Goal: Ask a question

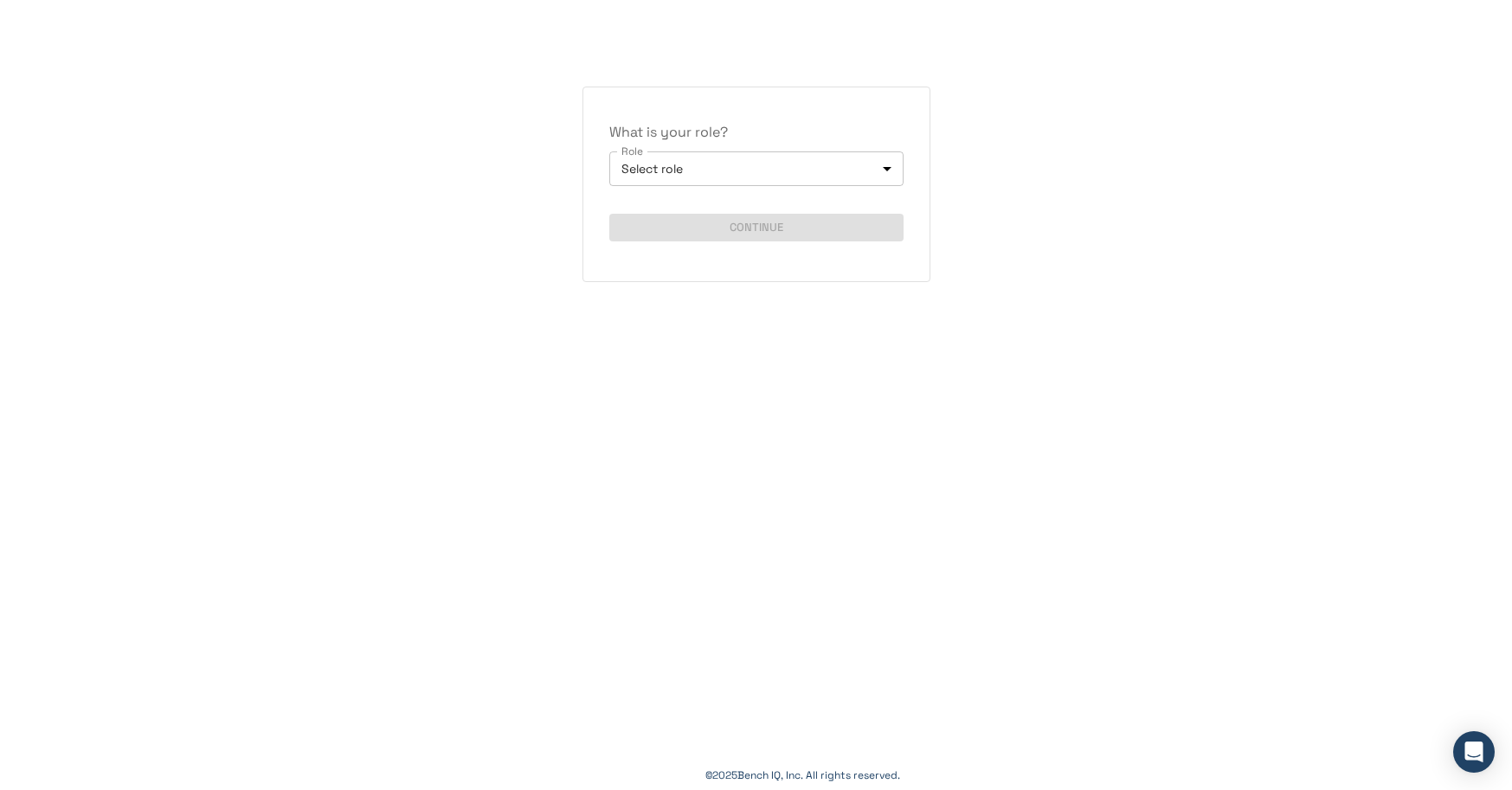
click at [893, 175] on body "What is your role? Role Select role Role Continue © 2025 Bench IQ, Inc. All rig…" at bounding box center [756, 395] width 1512 height 790
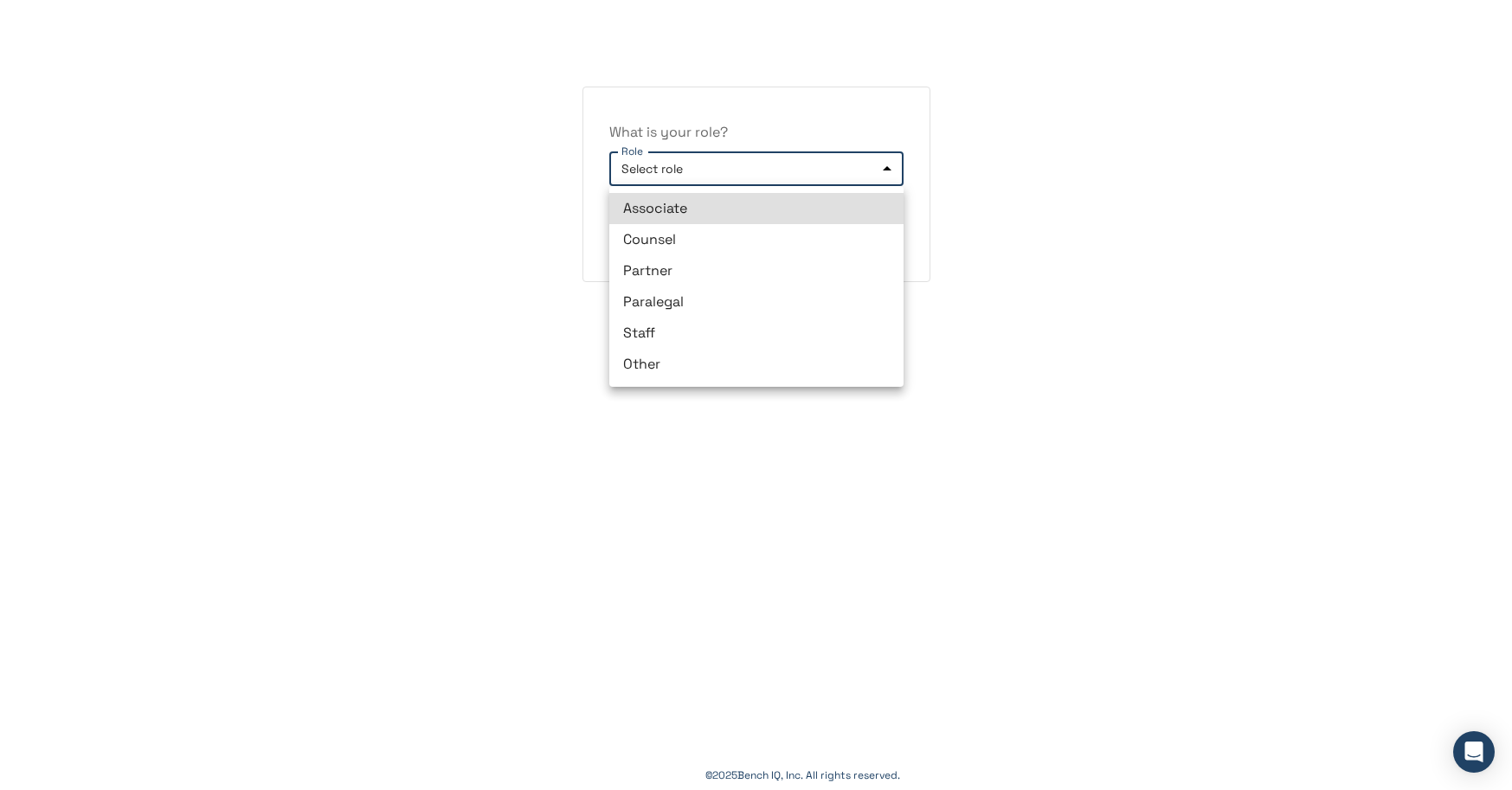
click at [766, 257] on li "Partner" at bounding box center [756, 270] width 294 height 31
type input "*******"
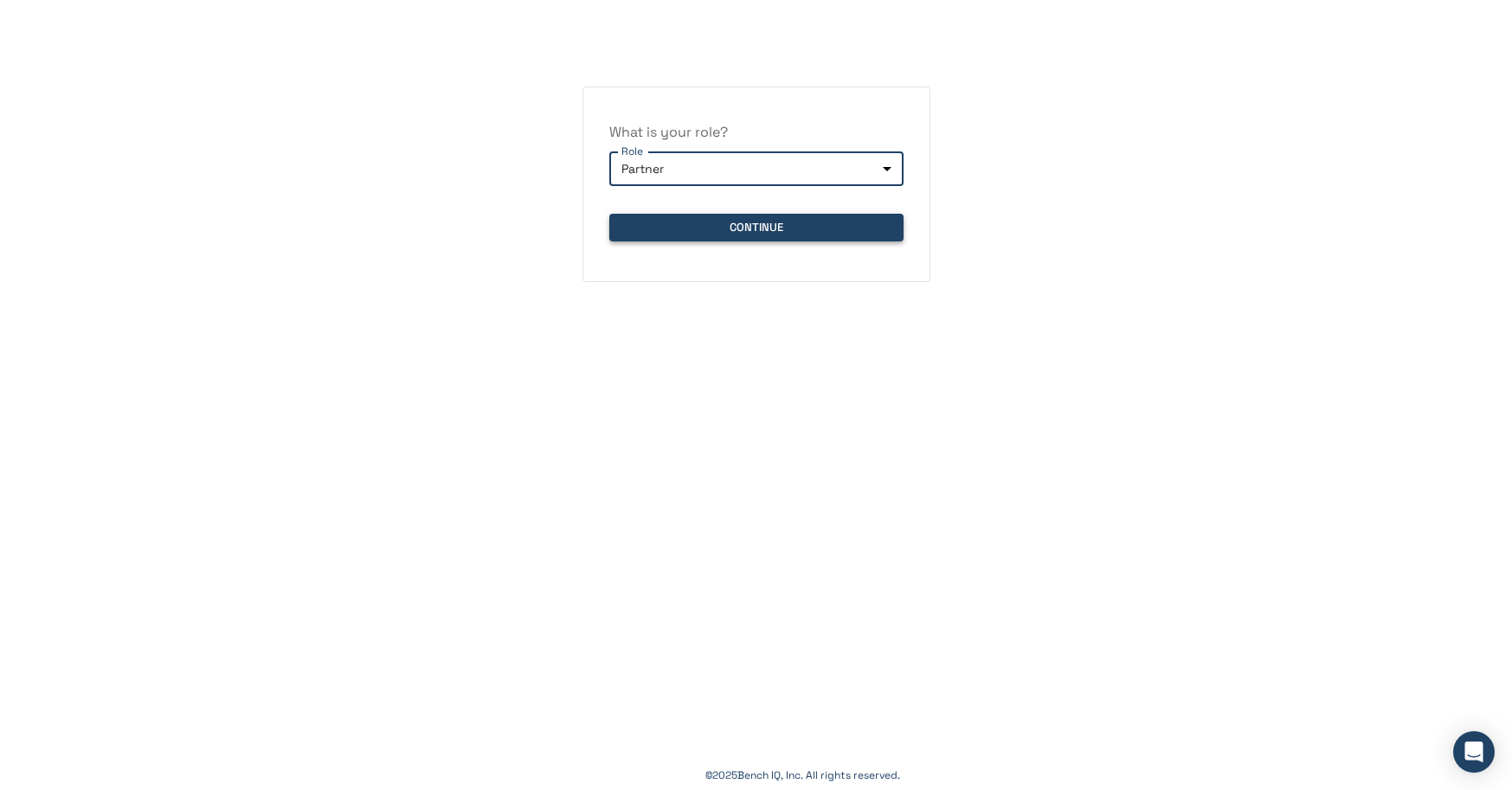
click at [778, 227] on button "Continue" at bounding box center [756, 228] width 294 height 28
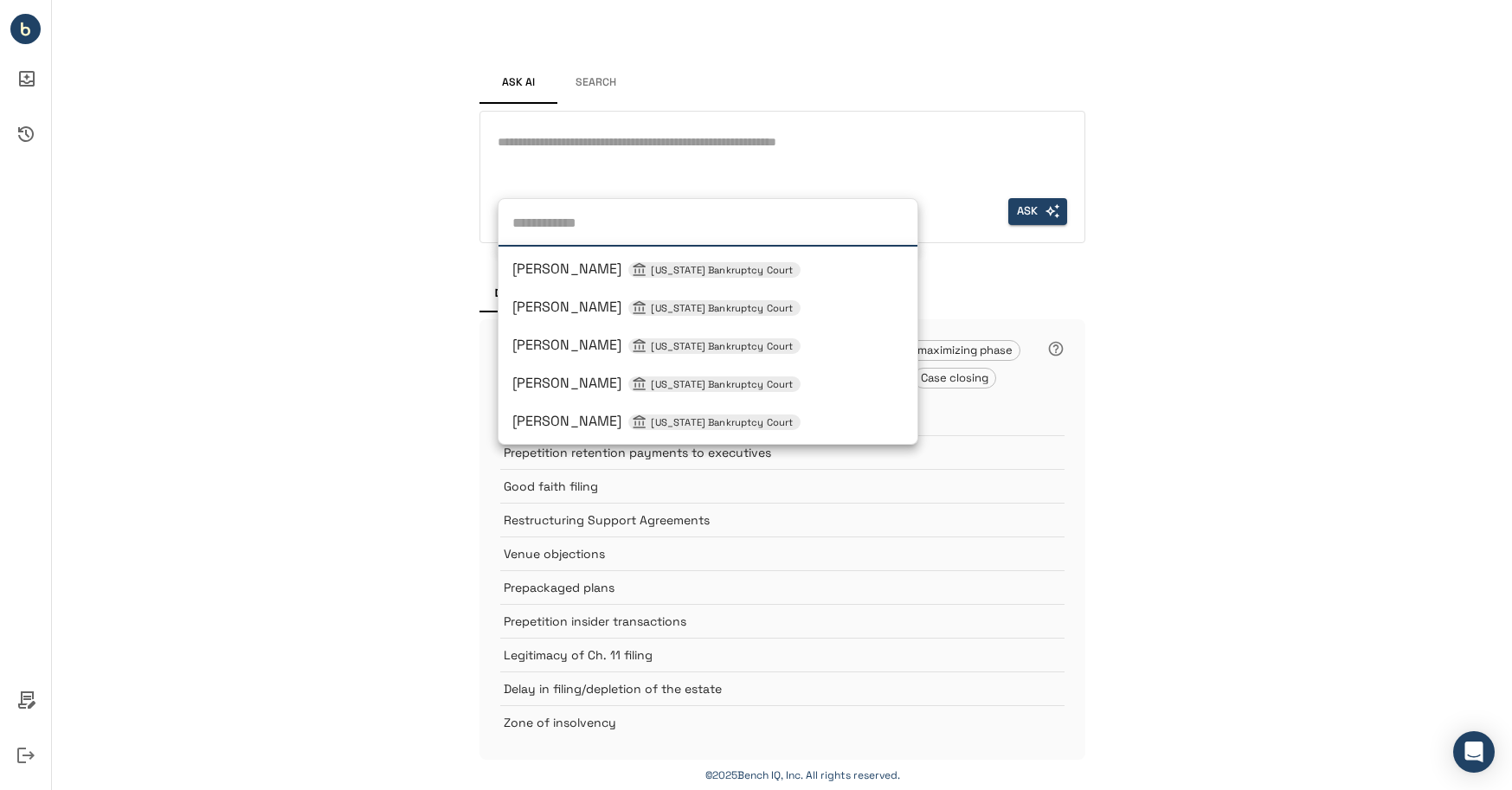
click at [543, 212] on div "Judge [PERSON_NAME] [US_STATE] Bankruptcy Court [PERSON_NAME] [US_STATE] Bankru…" at bounding box center [538, 211] width 80 height 27
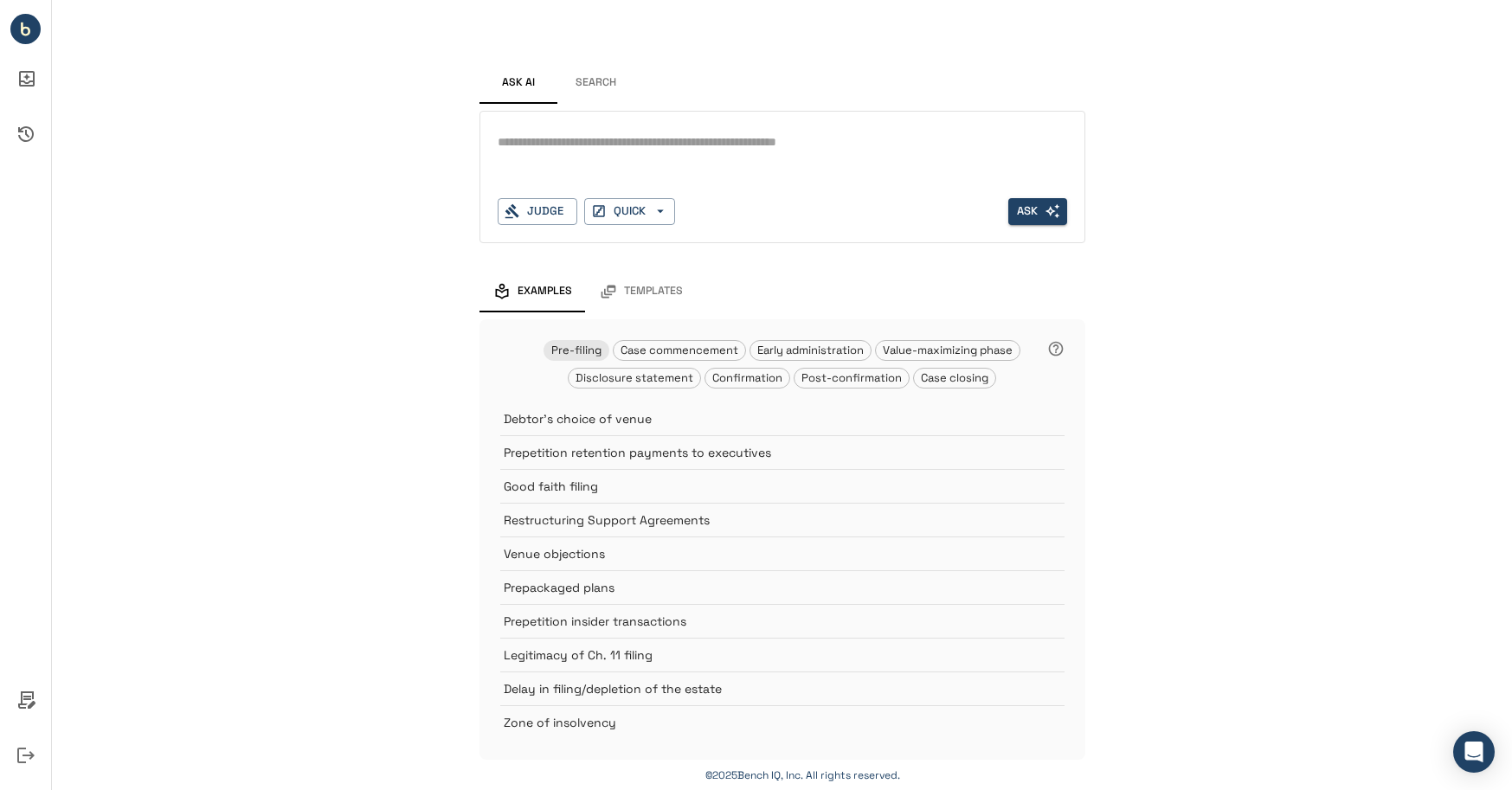
click at [300, 327] on div "Ask AI Search * Judge QUICK Ask Examples Templates Pre-filing Case commencement…" at bounding box center [782, 397] width 1460 height 795
click at [632, 151] on textarea at bounding box center [783, 141] width 569 height 20
click at [679, 131] on div "*" at bounding box center [783, 143] width 569 height 28
type textarea "**********"
click at [1019, 204] on button "Ask" at bounding box center [1037, 211] width 59 height 27
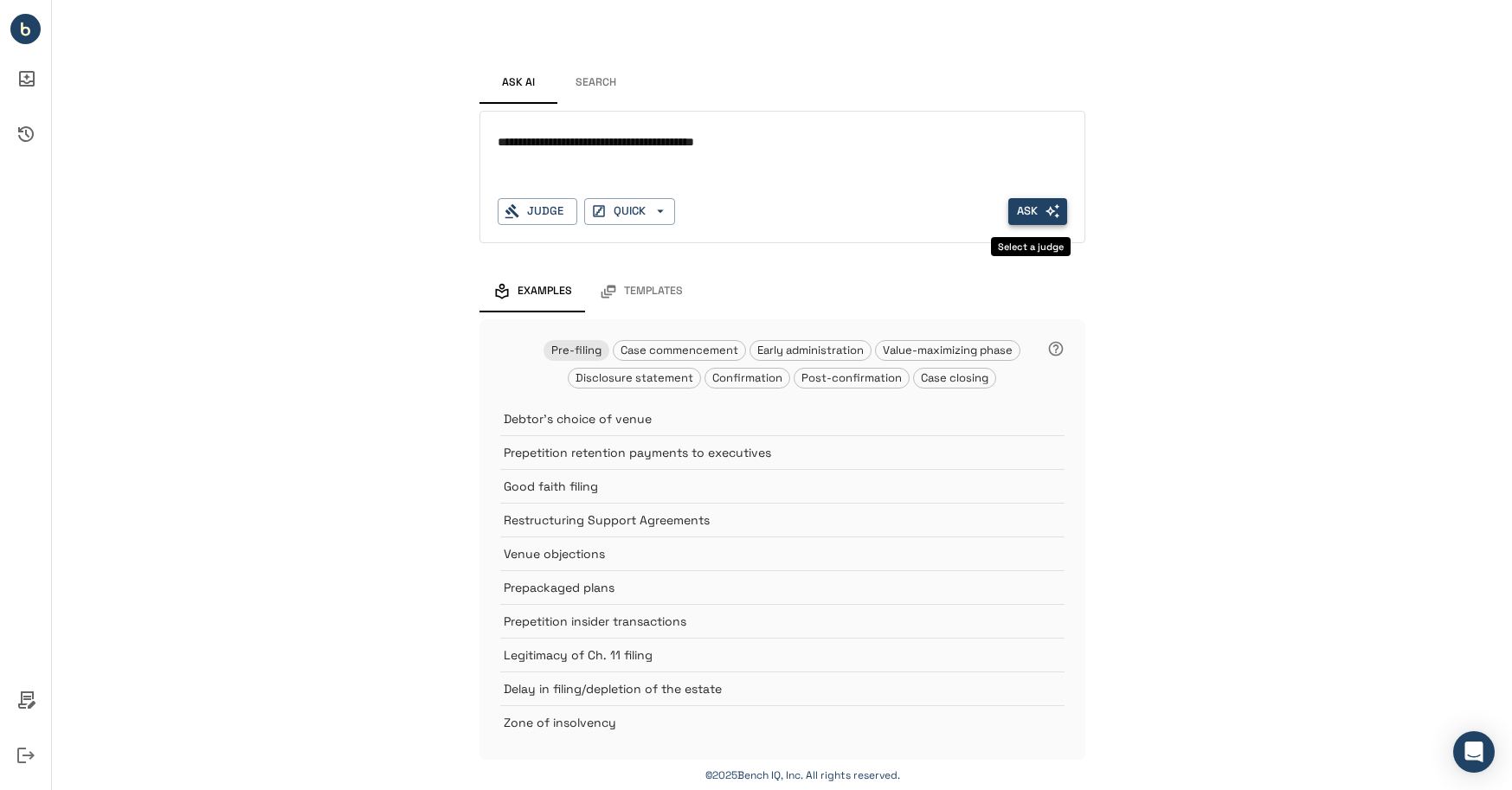
click at [1028, 211] on button "Ask" at bounding box center [1037, 211] width 59 height 27
click at [531, 211] on div "Judge" at bounding box center [538, 211] width 80 height 27
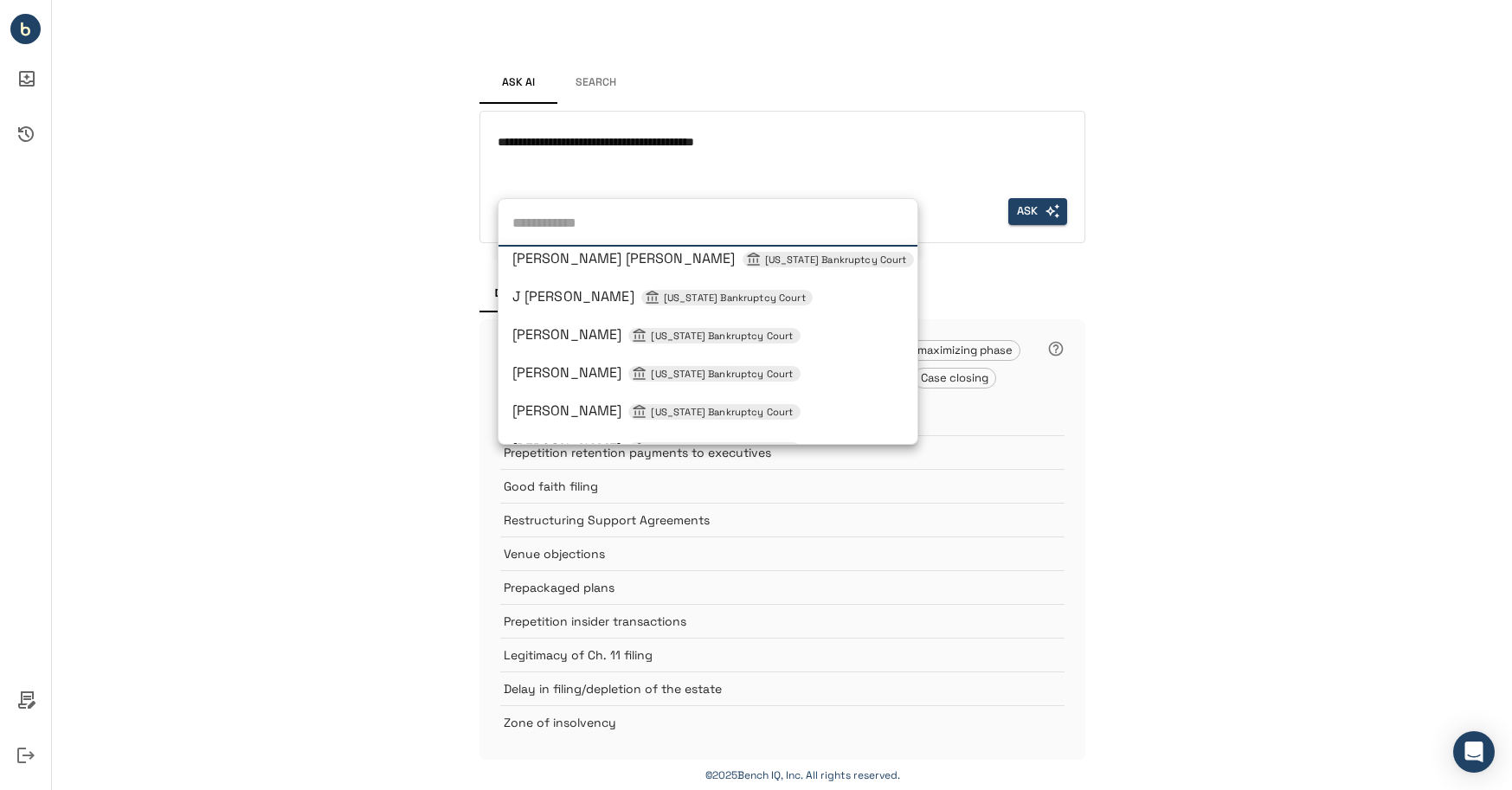
scroll to position [191, 0]
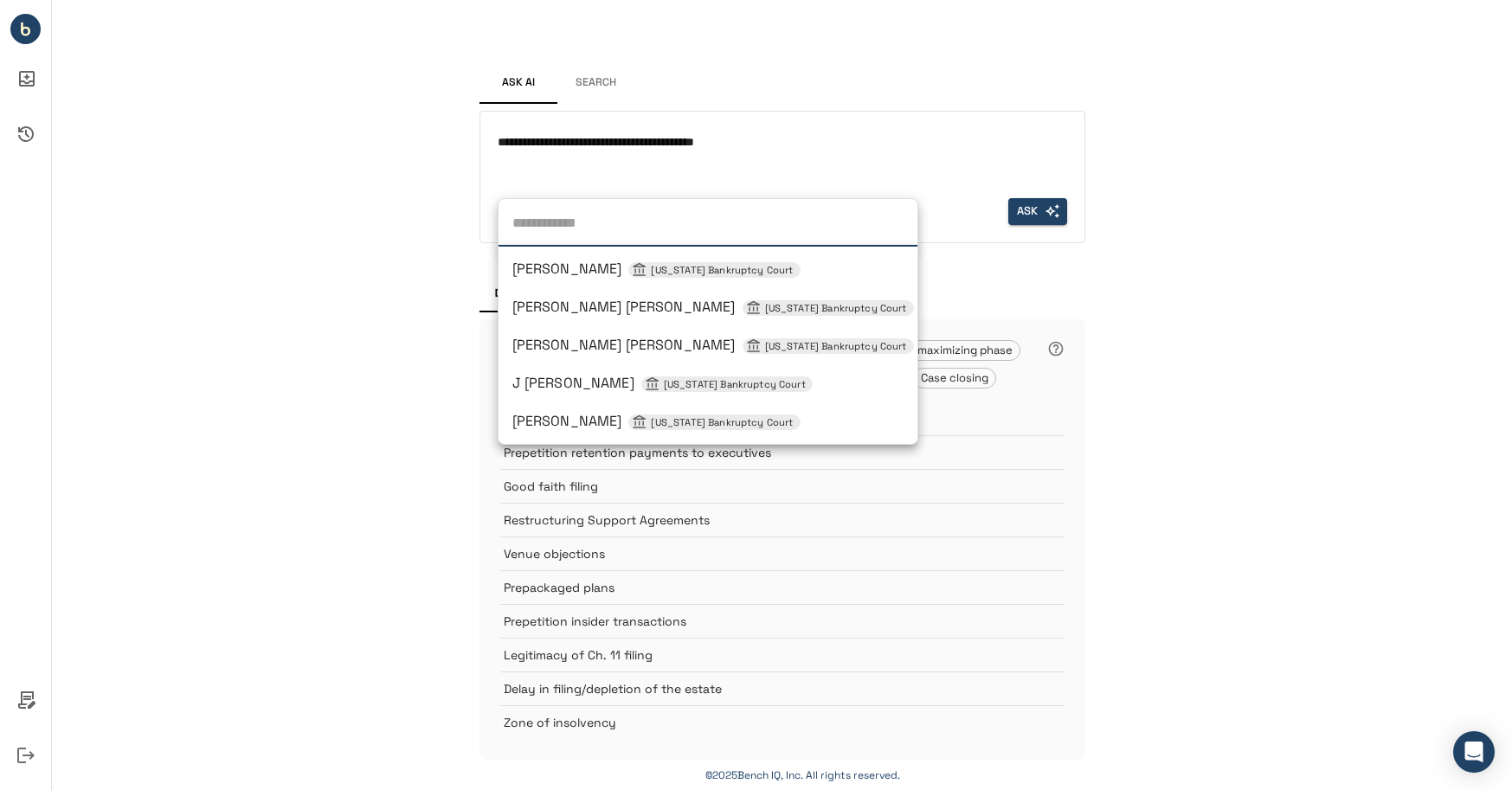
click at [551, 410] on li "[PERSON_NAME] [US_STATE] Bankruptcy Court" at bounding box center [708, 421] width 419 height 31
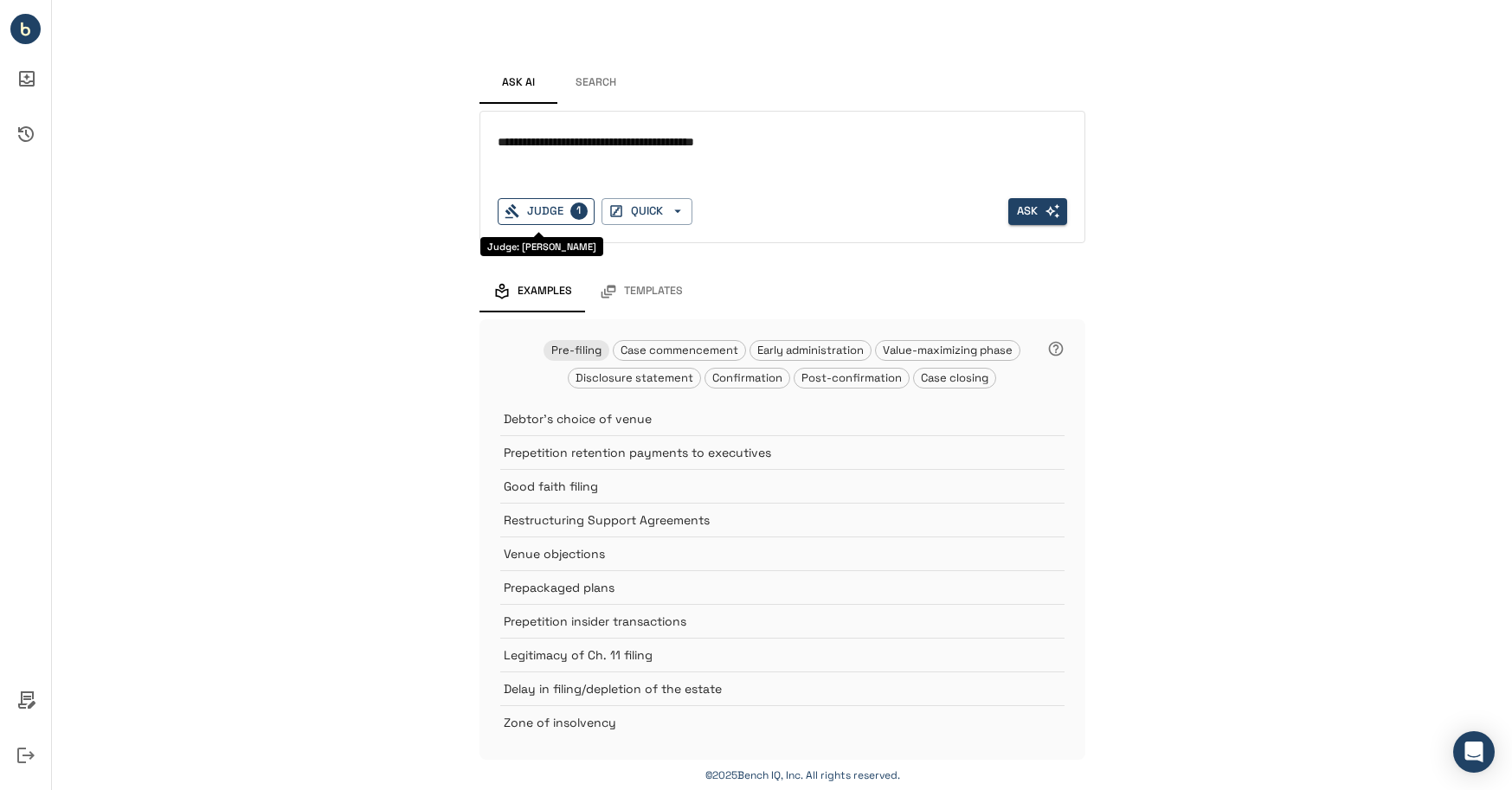
click at [524, 203] on div "Judge 1" at bounding box center [546, 211] width 97 height 27
click at [1015, 212] on button "Ask" at bounding box center [1037, 211] width 59 height 27
click at [574, 82] on button "Search" at bounding box center [596, 83] width 78 height 42
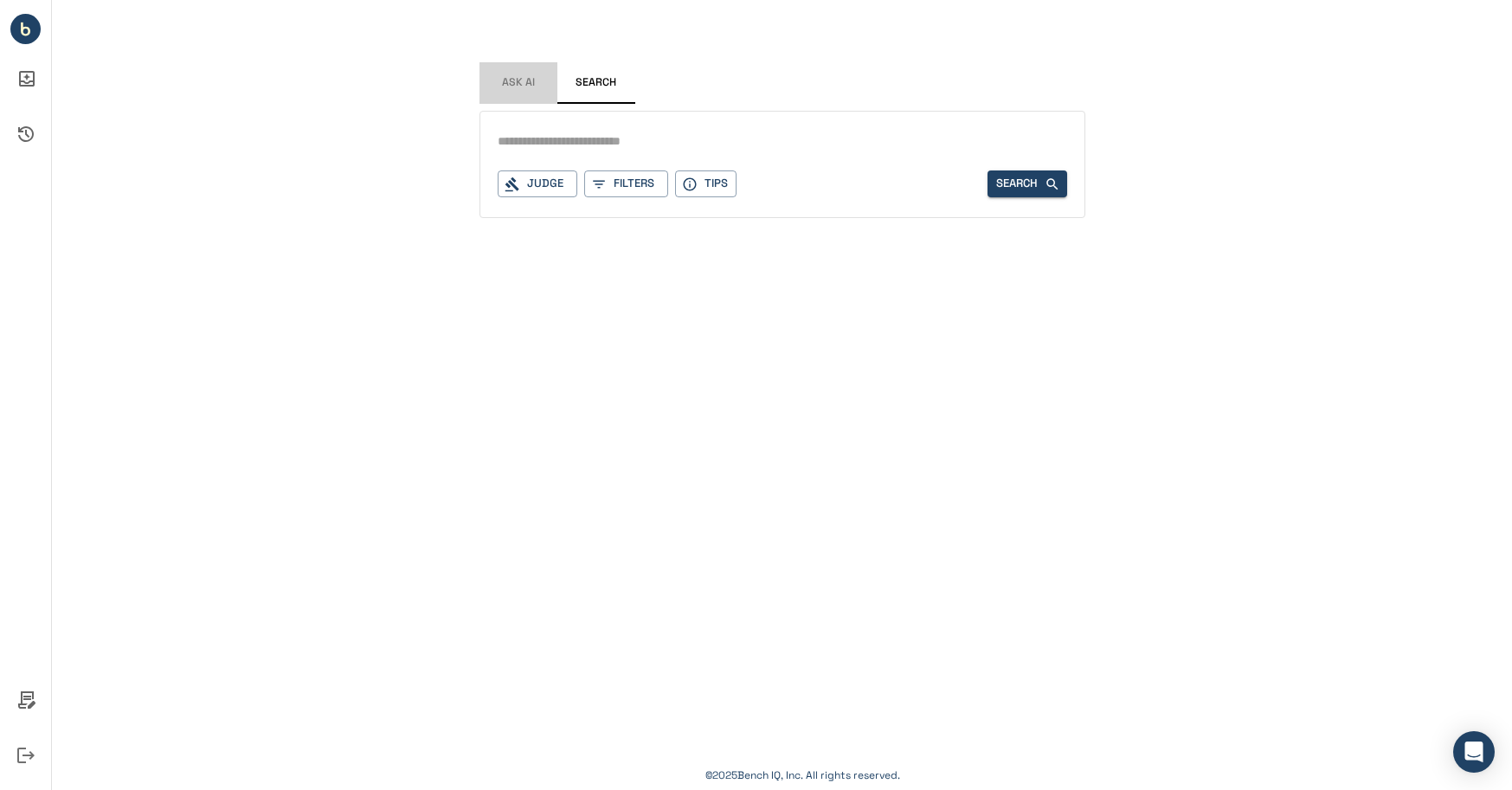
click at [515, 87] on span "Ask AI" at bounding box center [517, 83] width 33 height 14
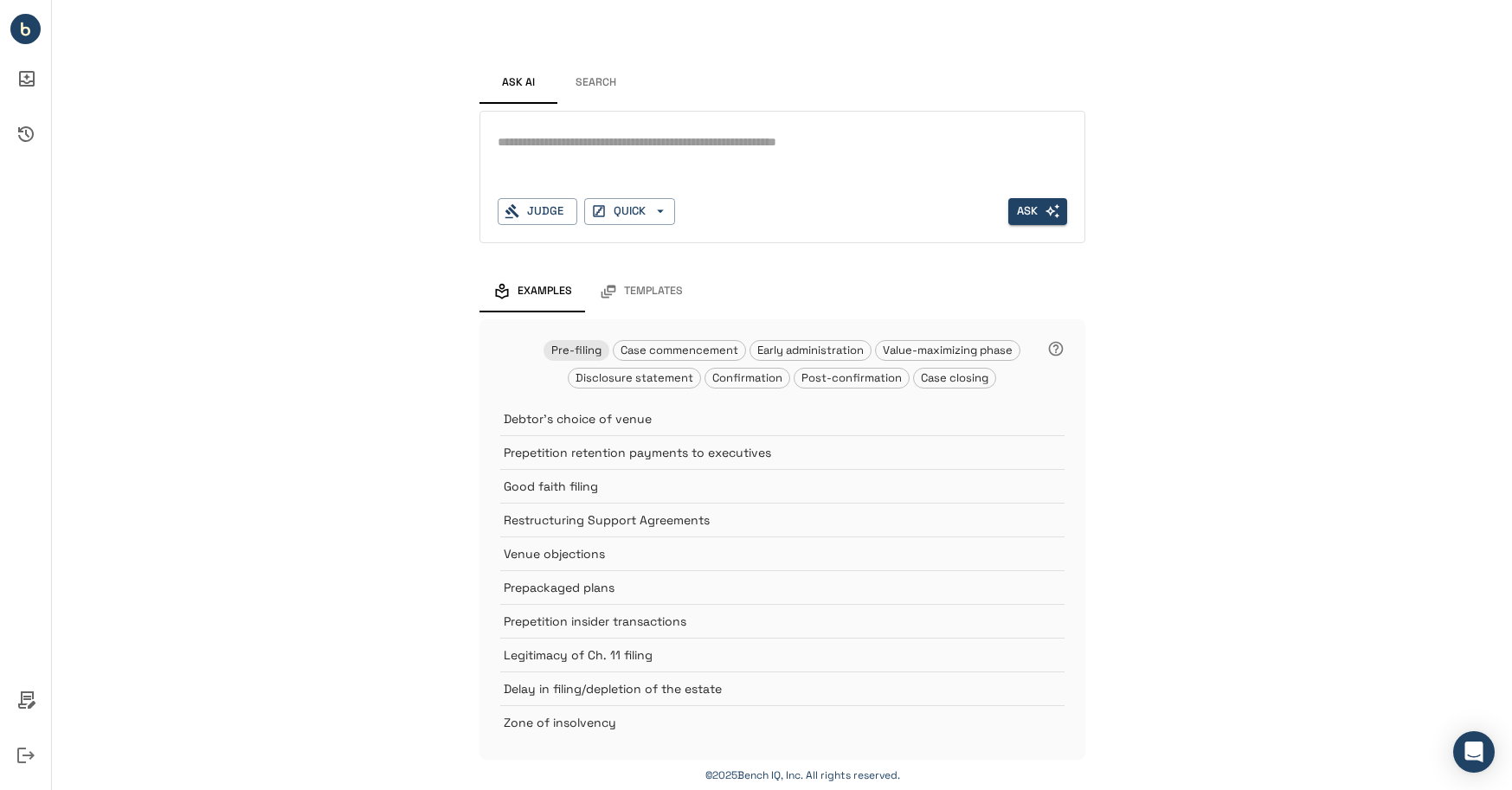
click at [576, 142] on textarea at bounding box center [783, 141] width 569 height 20
click at [652, 207] on icon "button" at bounding box center [660, 211] width 16 height 16
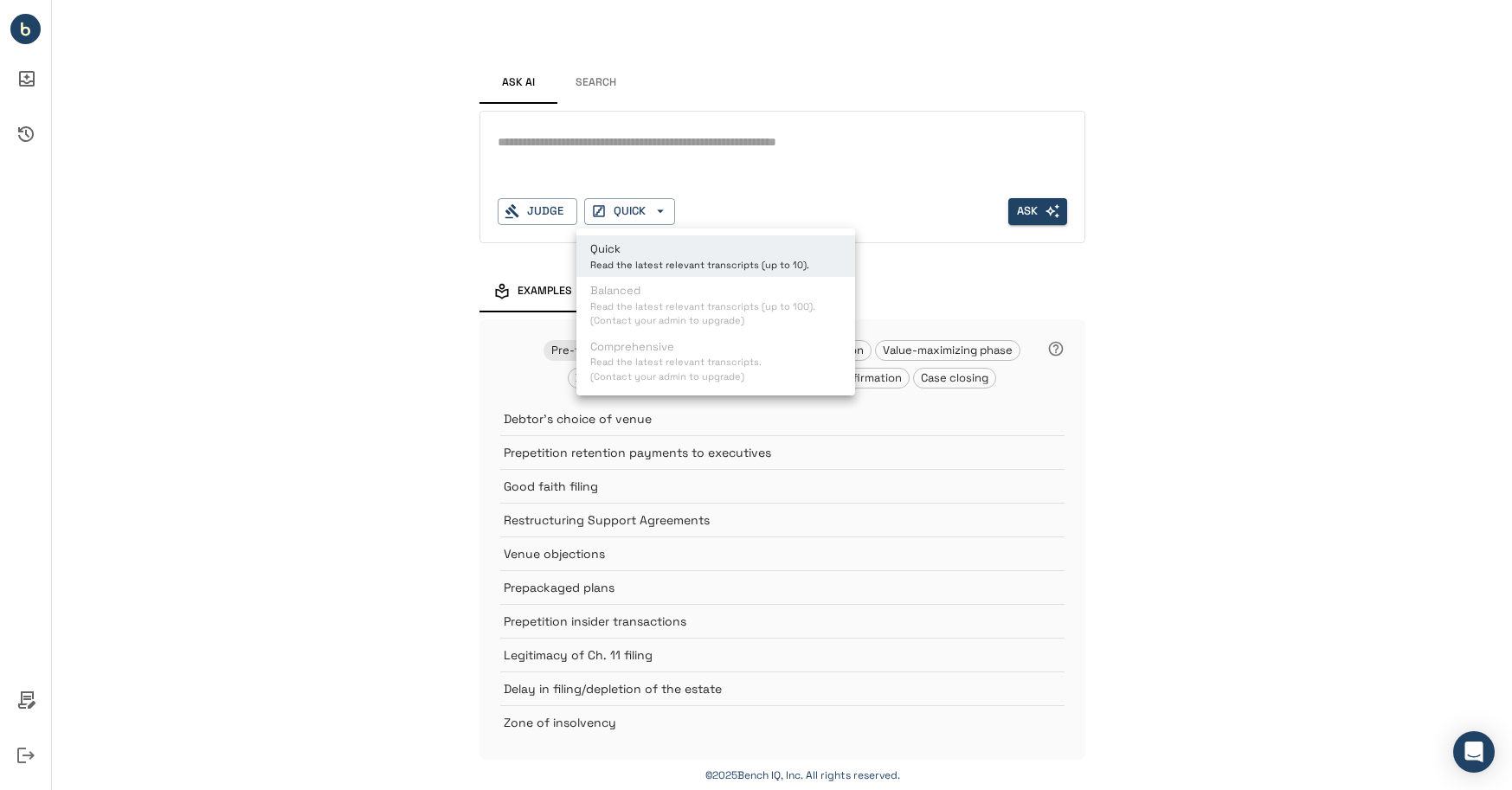
click at [746, 189] on div at bounding box center [756, 395] width 1512 height 790
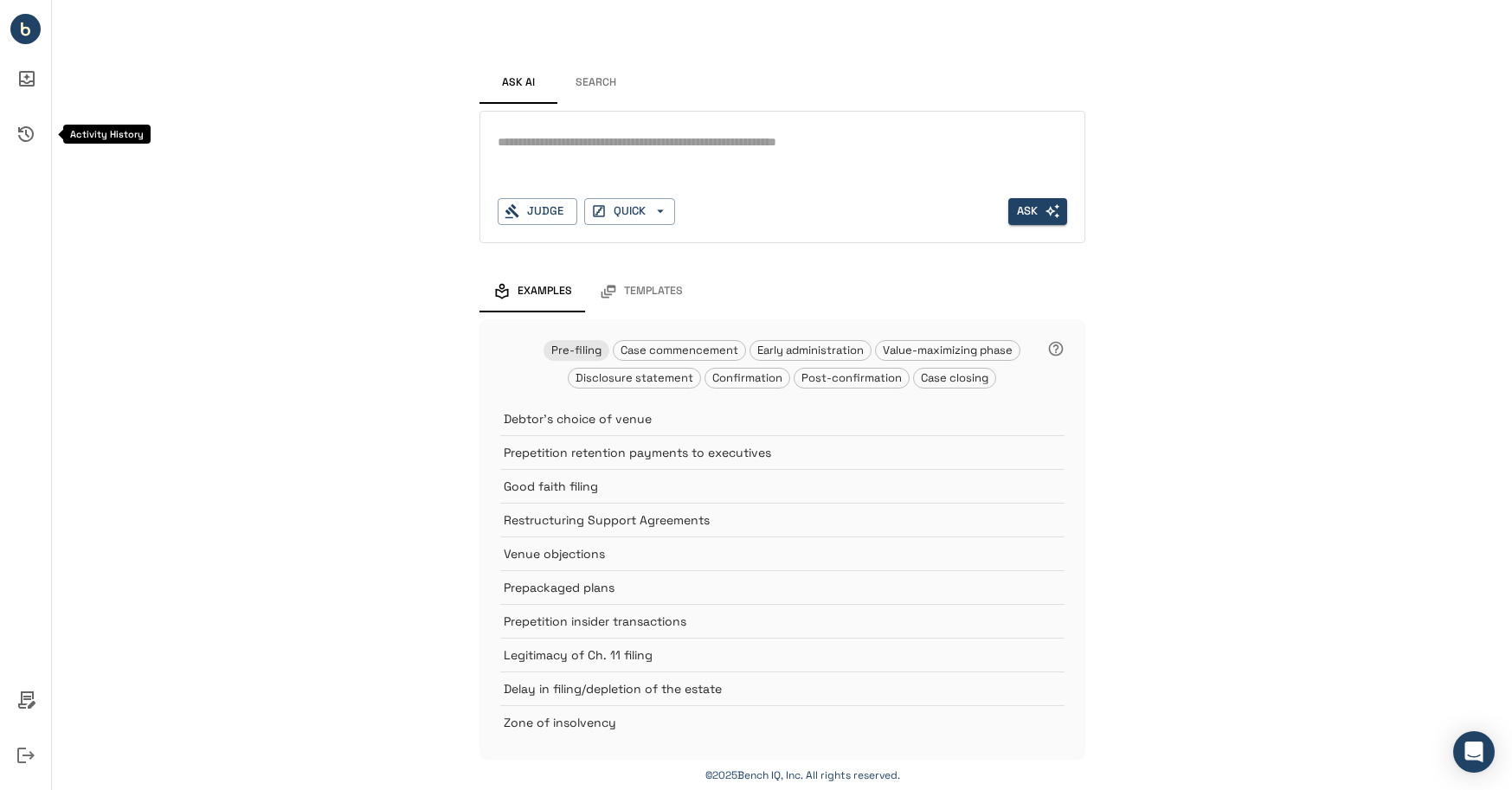
click at [28, 129] on icon "Activity History" at bounding box center [26, 134] width 42 height 42
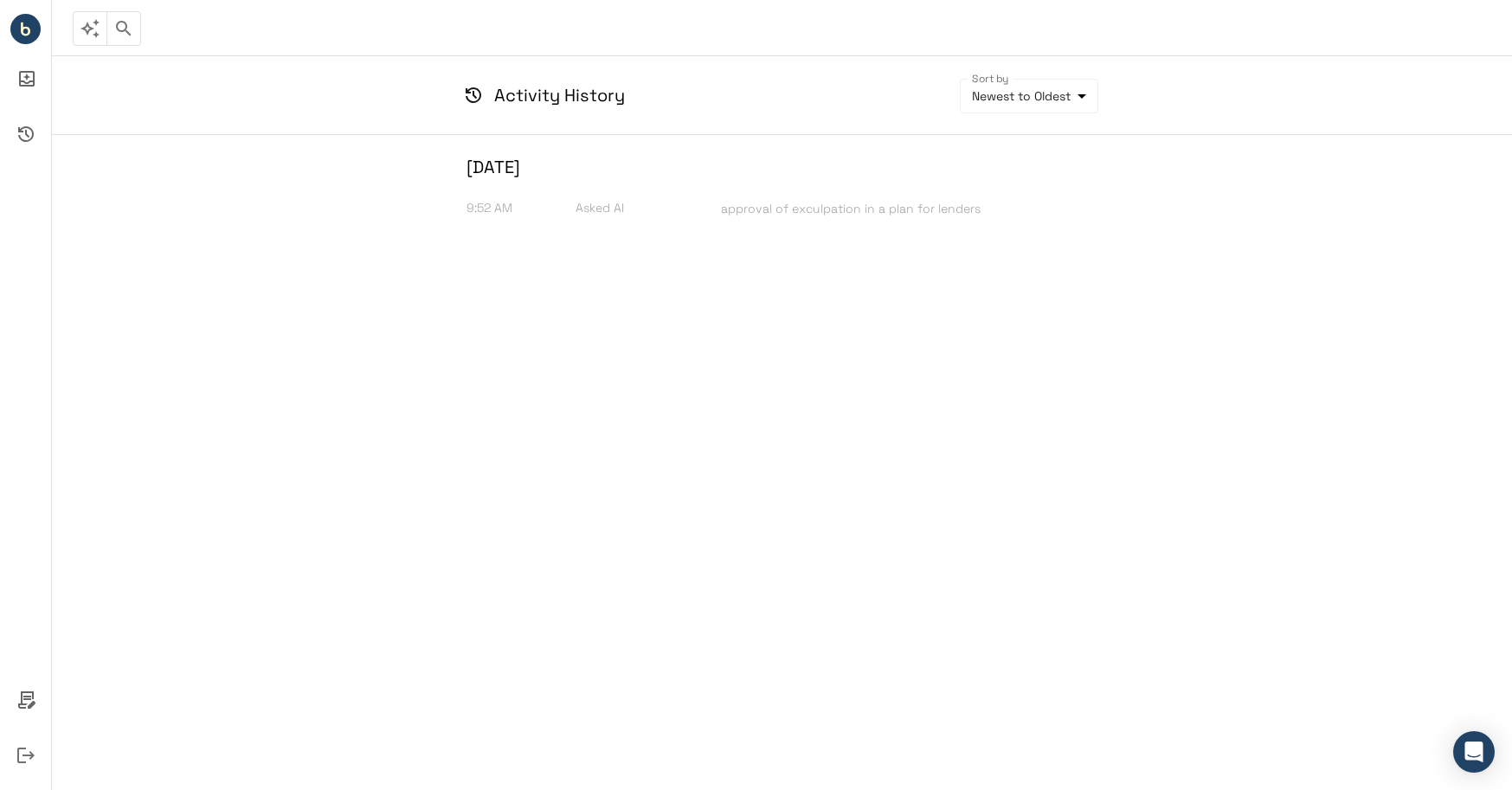
click at [595, 171] on h6 "[DATE]" at bounding box center [775, 167] width 619 height 36
click at [553, 167] on h6 "[DATE]" at bounding box center [775, 167] width 619 height 36
click at [31, 83] on icon "Ask AI Inbox" at bounding box center [26, 78] width 42 height 42
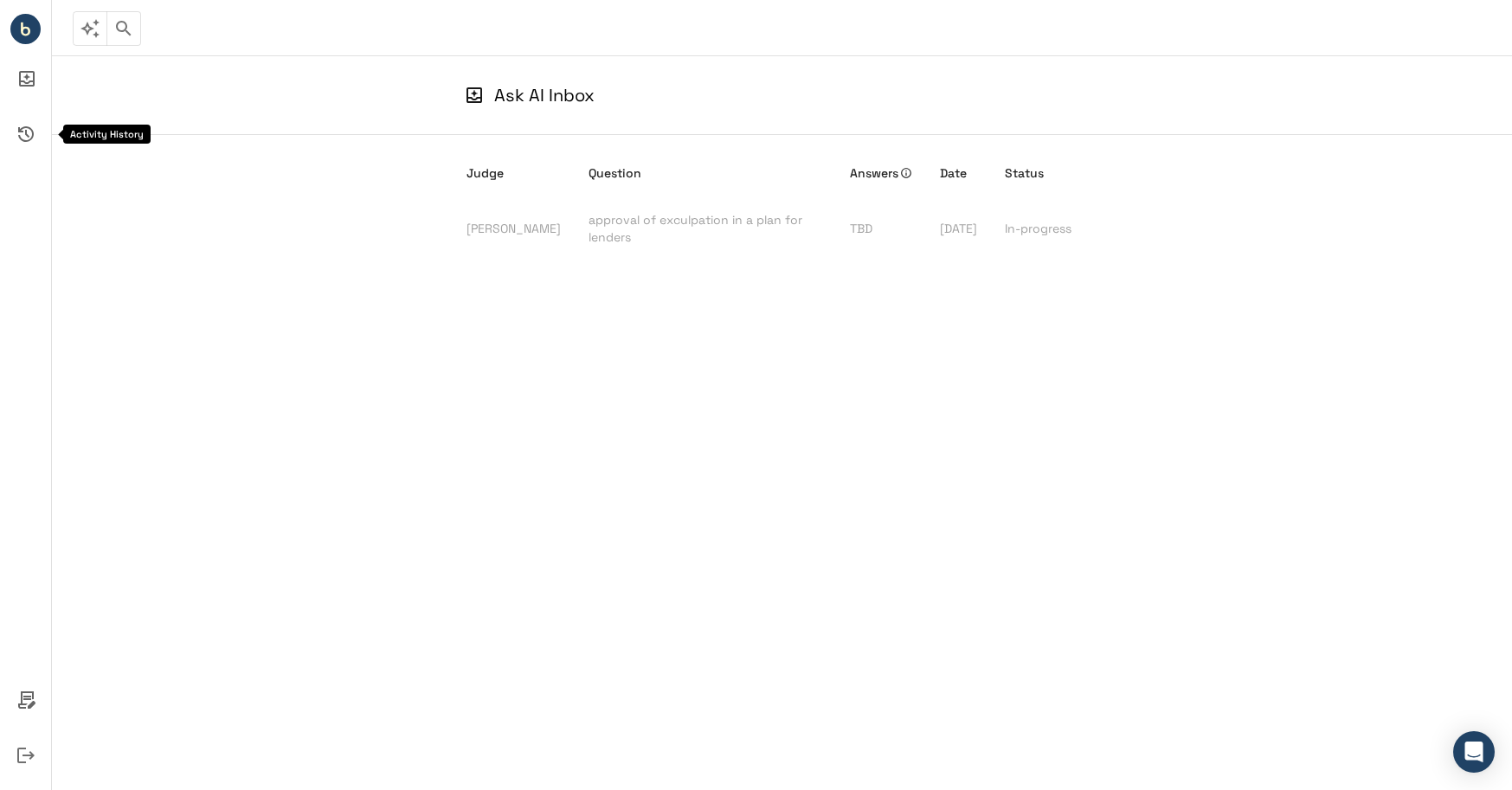
click at [31, 114] on icon "Activity History" at bounding box center [26, 134] width 42 height 42
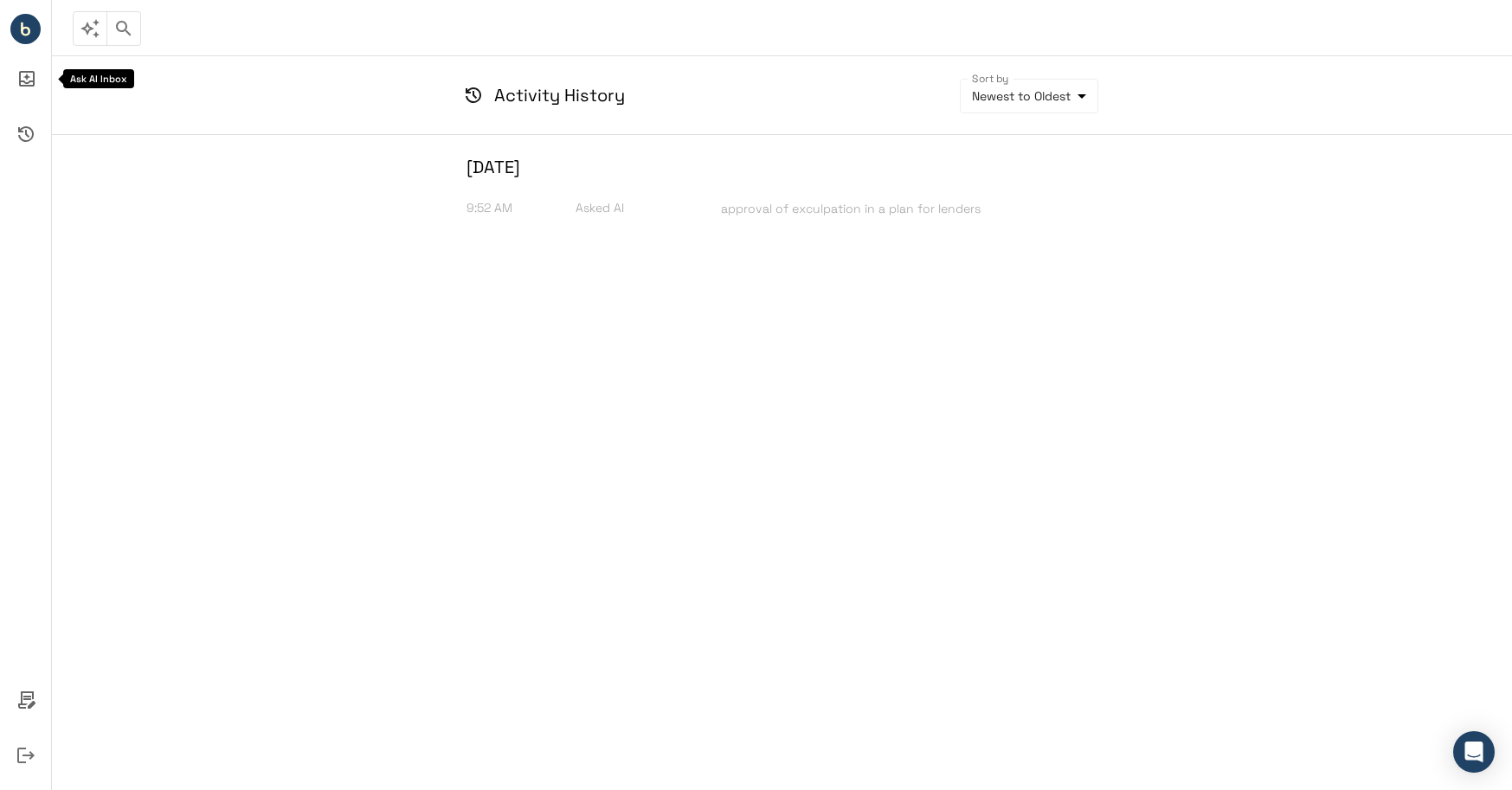
click at [27, 87] on icon "Ask AI Inbox" at bounding box center [26, 78] width 42 height 42
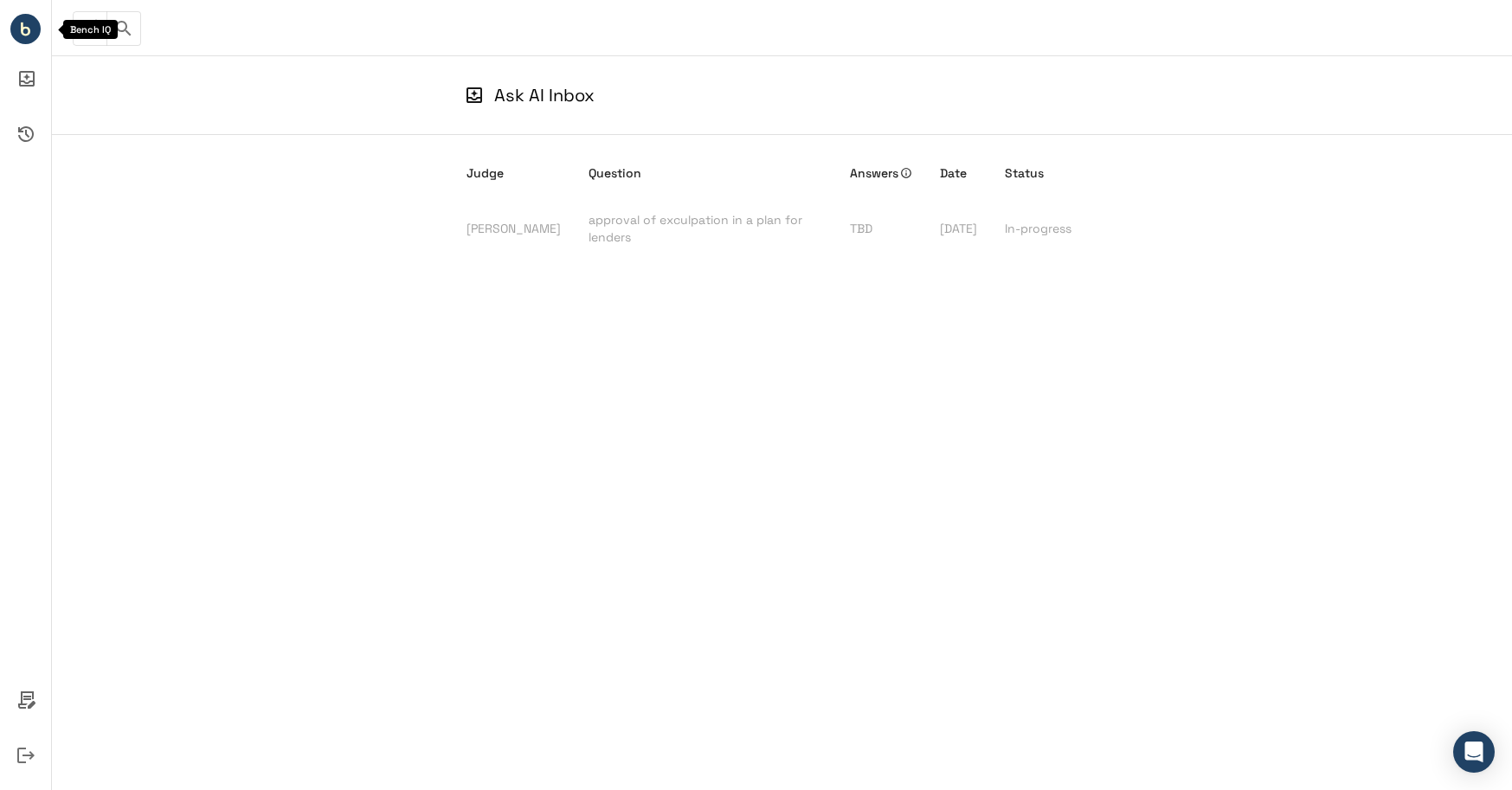
click at [25, 31] on circle "Bench IQ" at bounding box center [25, 29] width 31 height 31
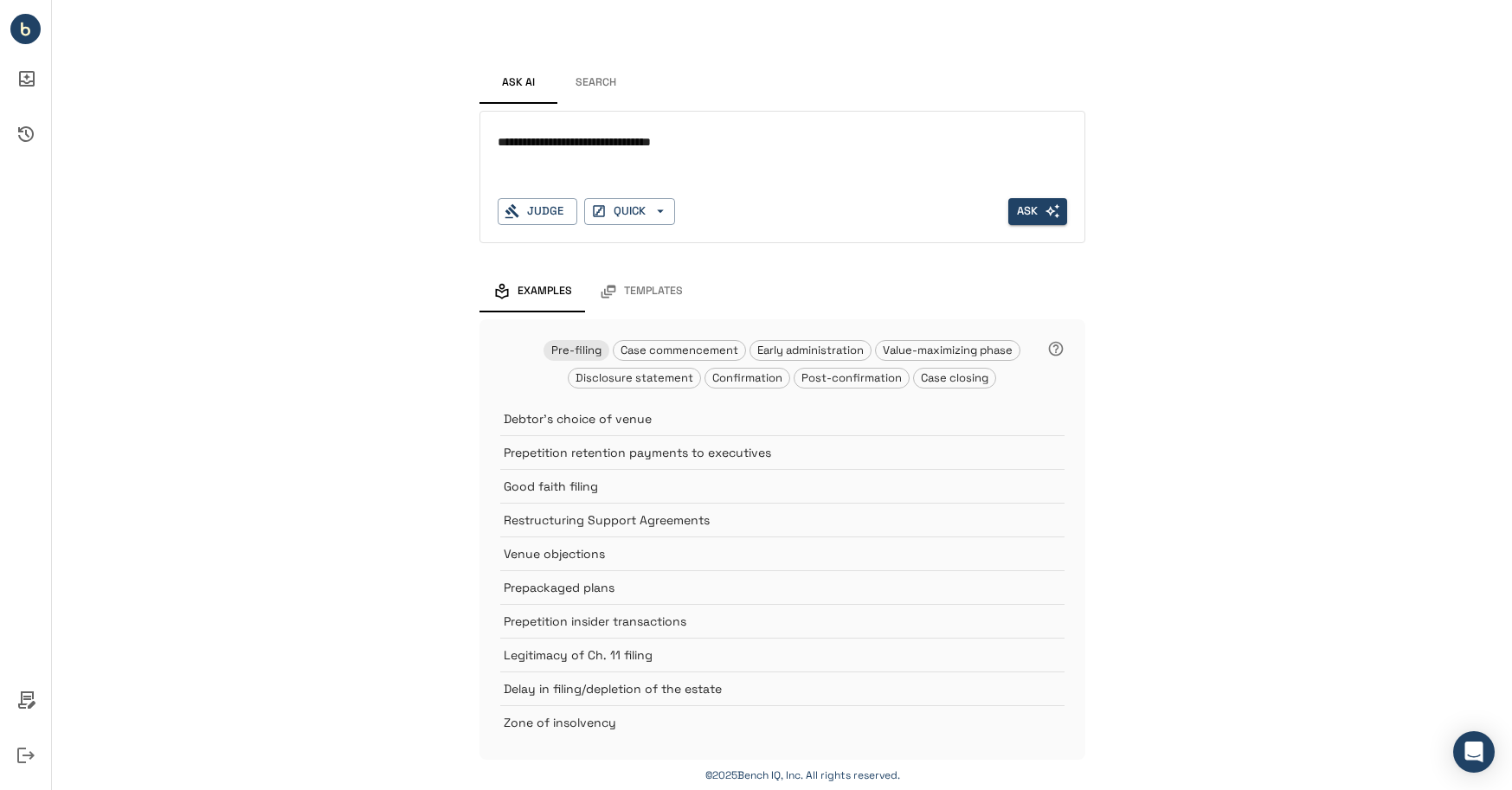
click at [628, 144] on textarea "**********" at bounding box center [783, 141] width 569 height 20
type textarea "**********"
click at [548, 207] on div "Judge" at bounding box center [538, 211] width 80 height 27
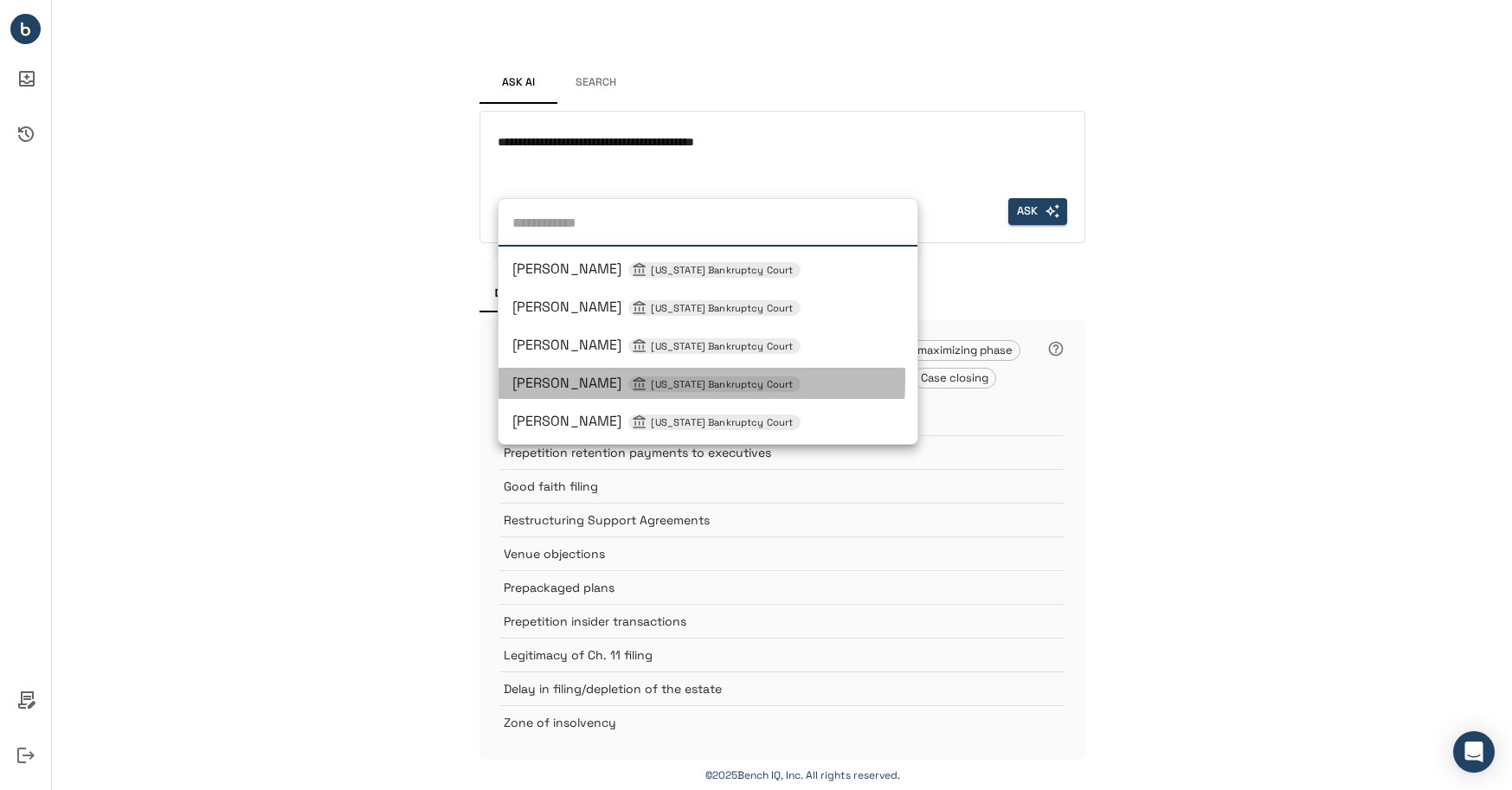
click at [556, 377] on span "[PERSON_NAME] [US_STATE] Bankruptcy Court" at bounding box center [657, 383] width 288 height 19
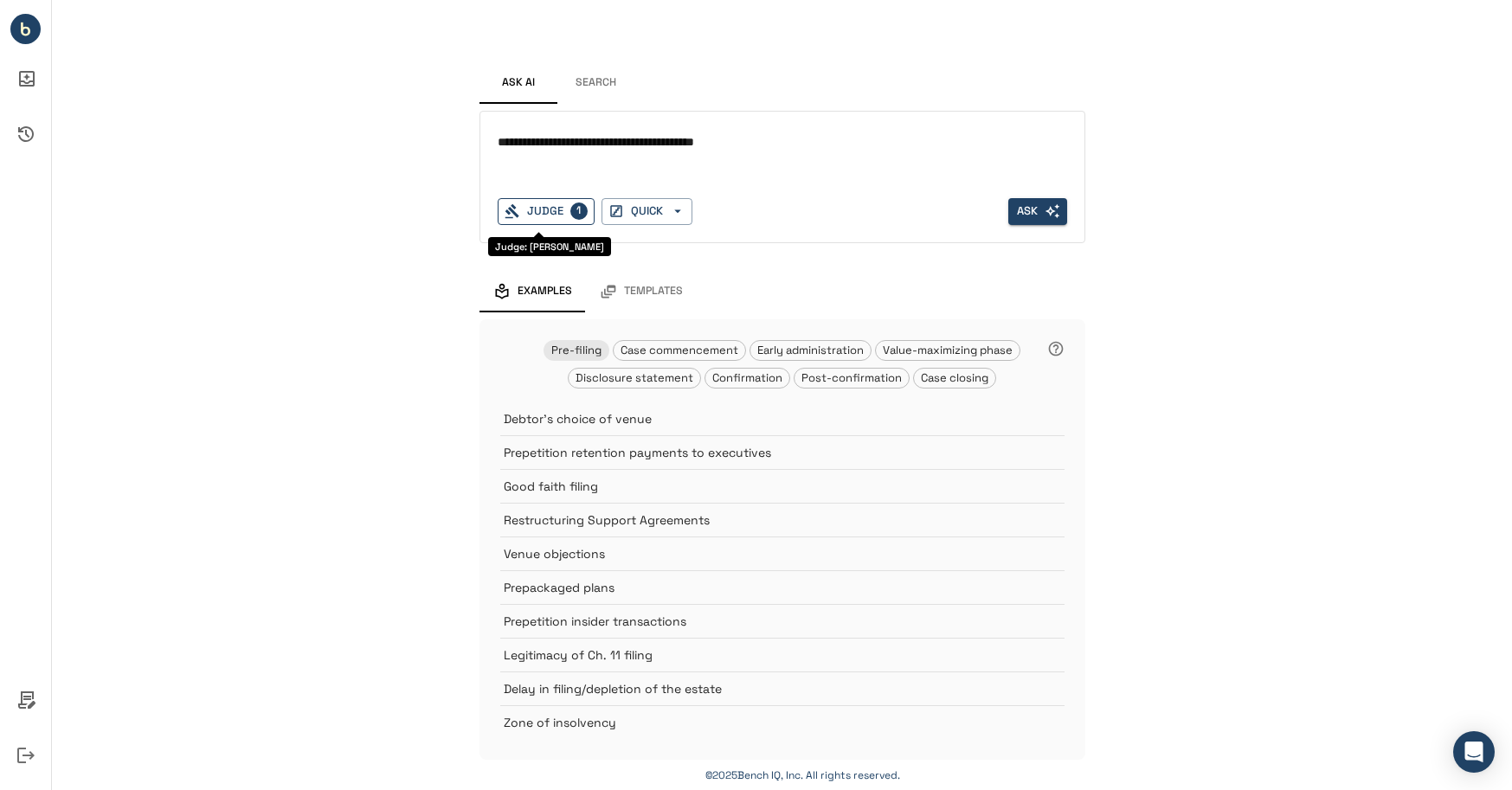
click at [549, 218] on div "Judge 1" at bounding box center [546, 211] width 97 height 27
click at [1016, 212] on button "Ask" at bounding box center [1037, 211] width 59 height 27
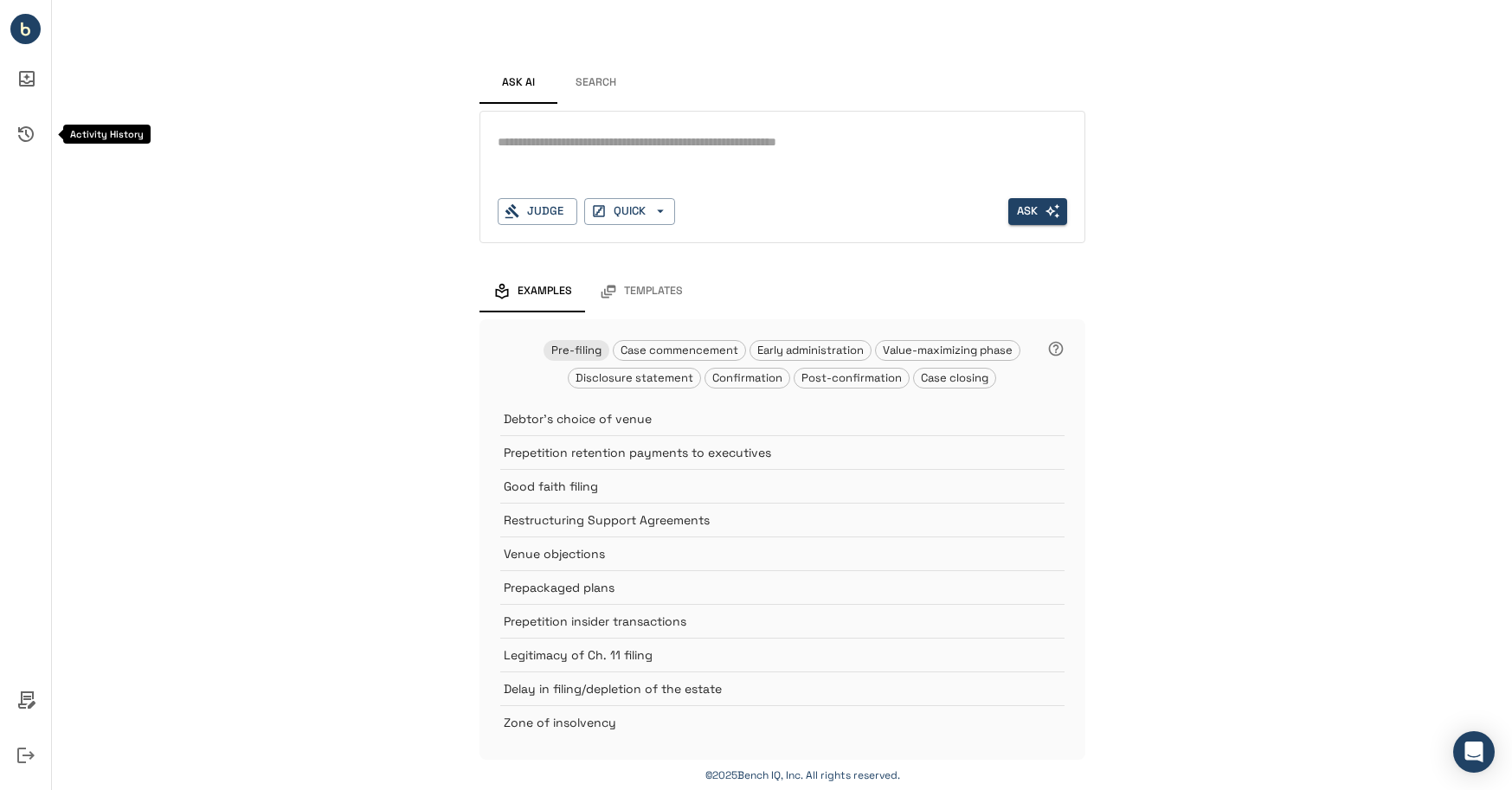
click at [33, 132] on icon "Activity History" at bounding box center [26, 134] width 16 height 16
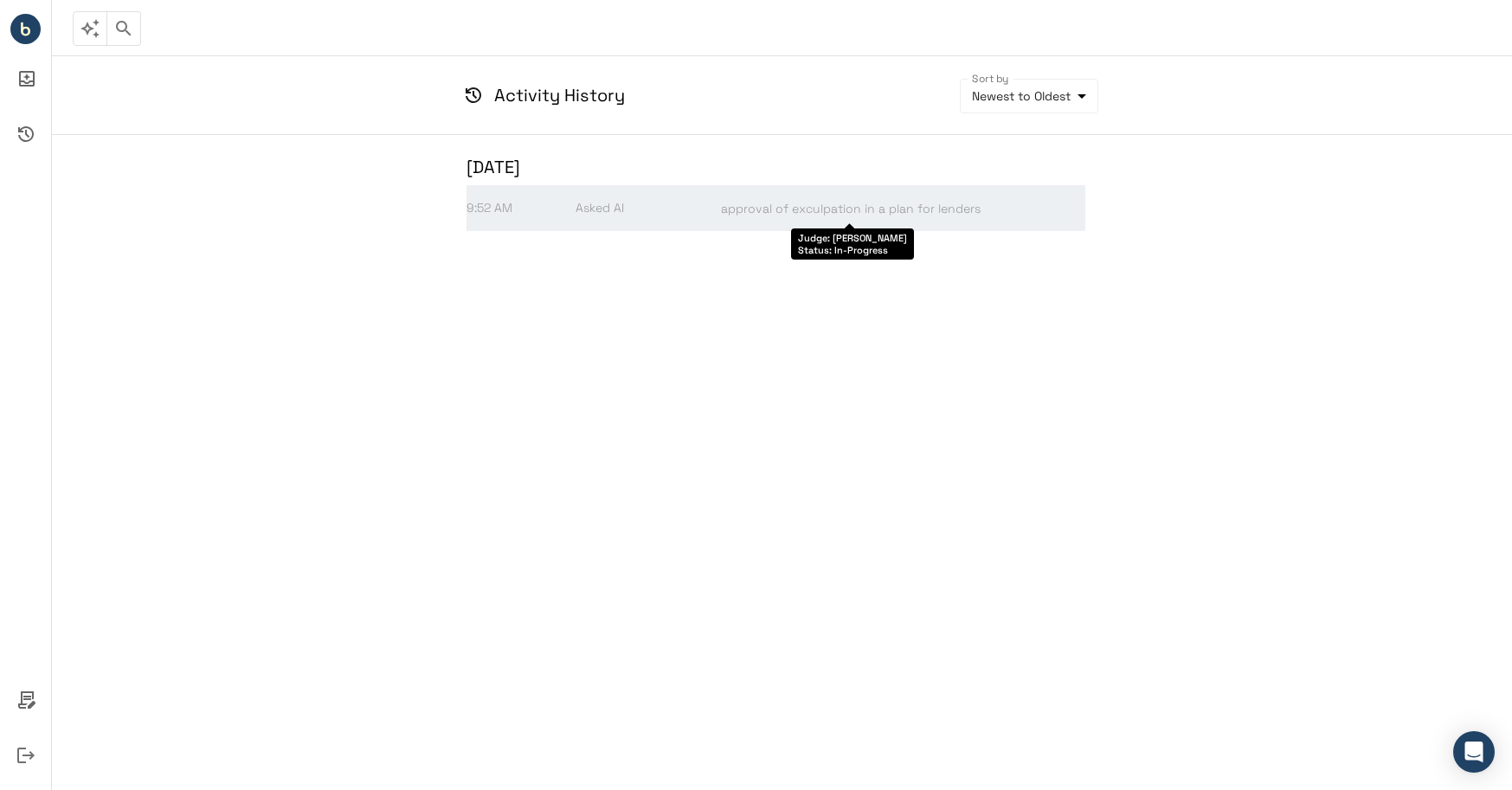
click at [786, 213] on span "approval of exculpation in a plan for lenders" at bounding box center [850, 208] width 260 height 16
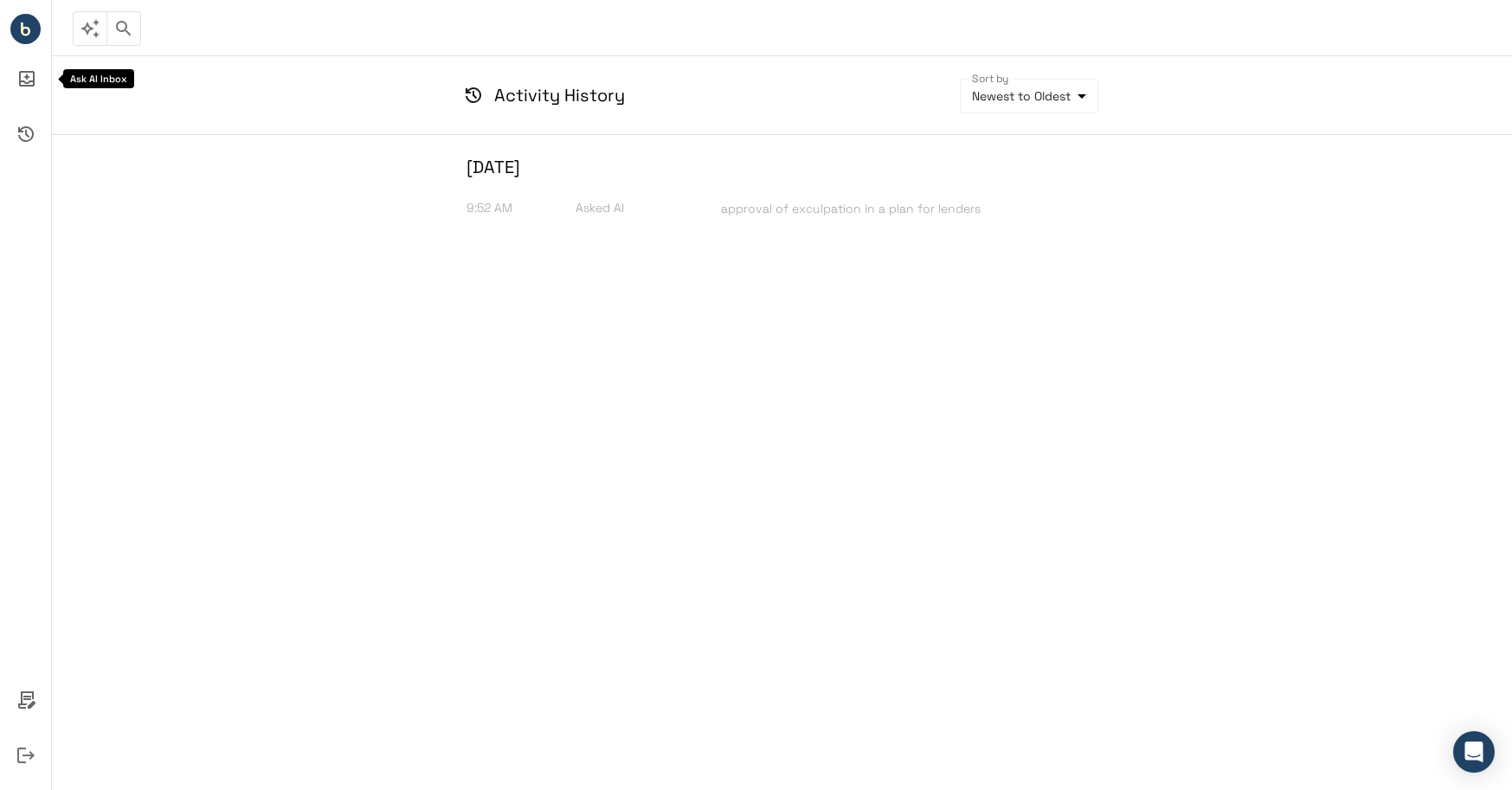
click at [29, 78] on icon "Ask AI Inbox" at bounding box center [26, 78] width 42 height 42
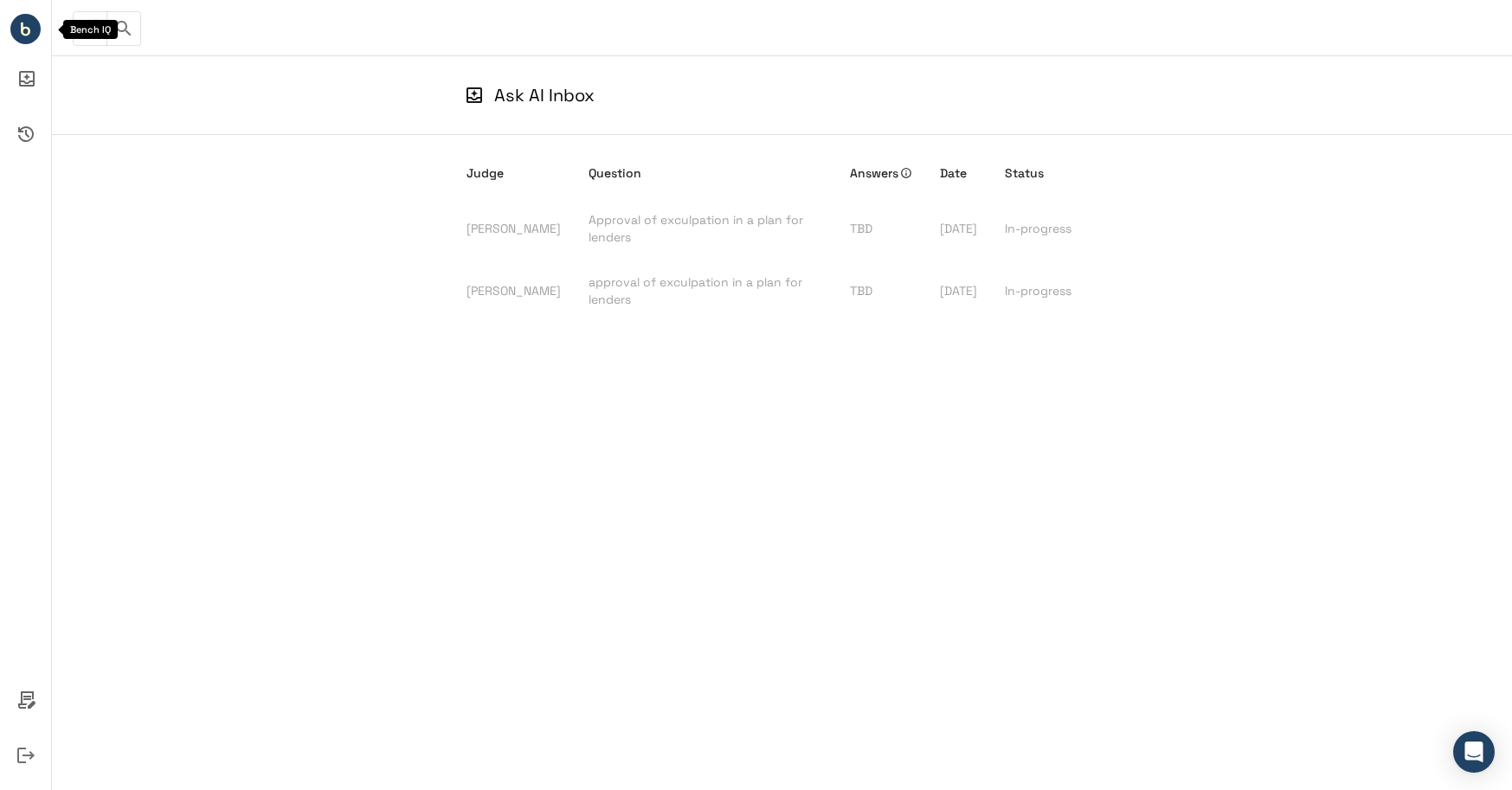
click at [16, 35] on circle "Bench IQ" at bounding box center [25, 29] width 31 height 31
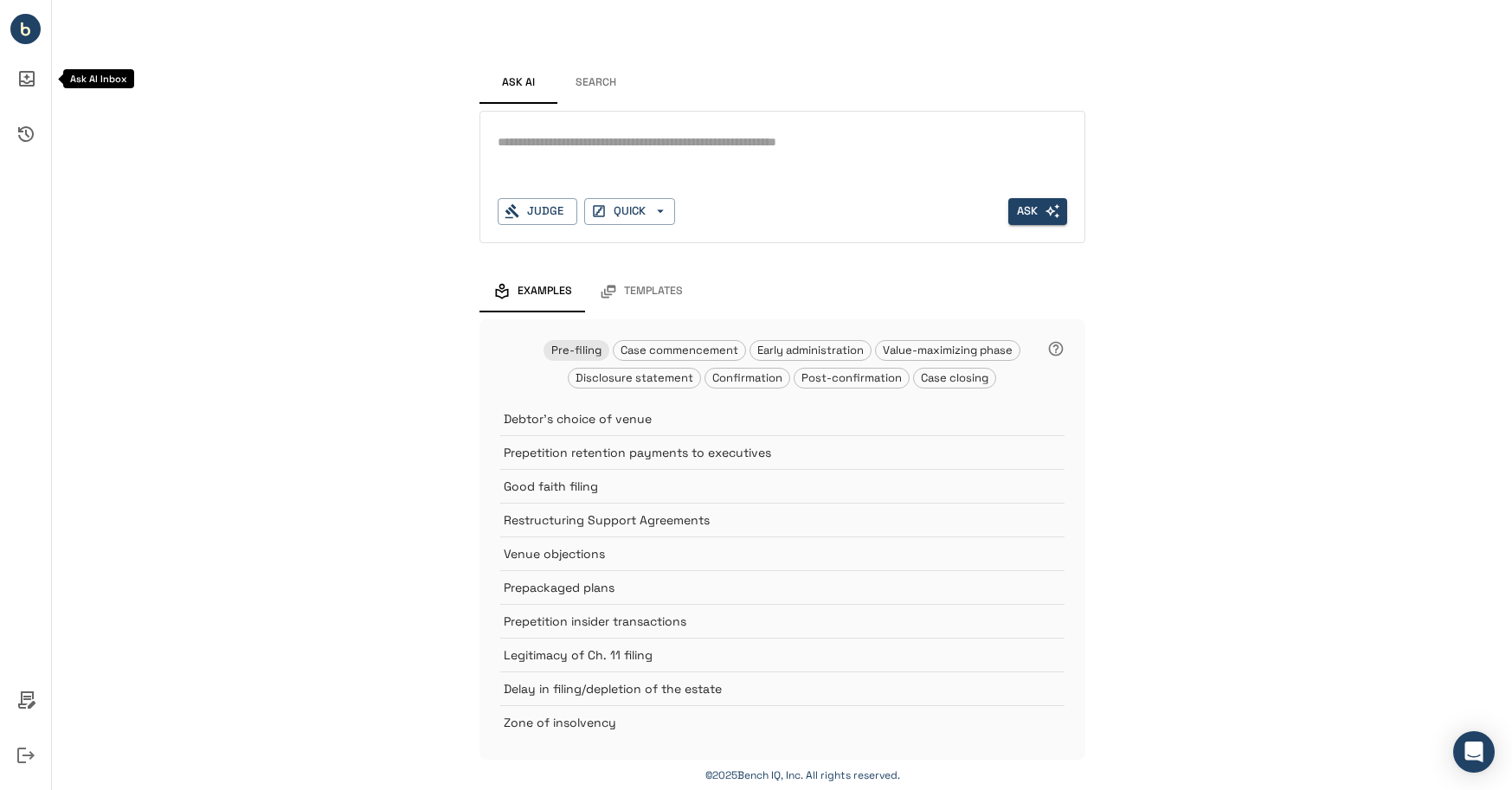
click at [37, 87] on icon "Ask AI Inbox" at bounding box center [26, 78] width 42 height 42
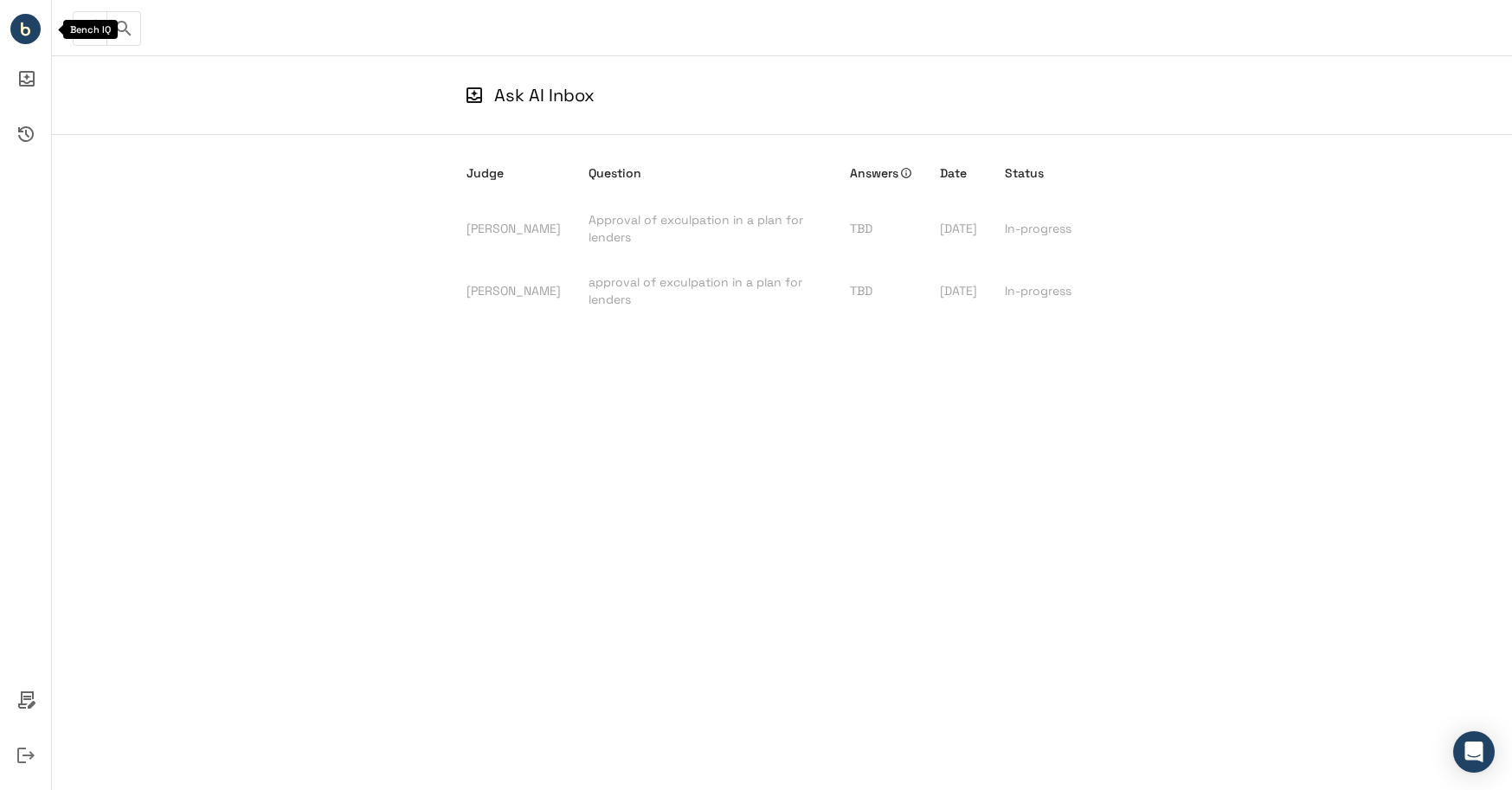
click at [15, 39] on circle "Bench IQ" at bounding box center [25, 29] width 31 height 31
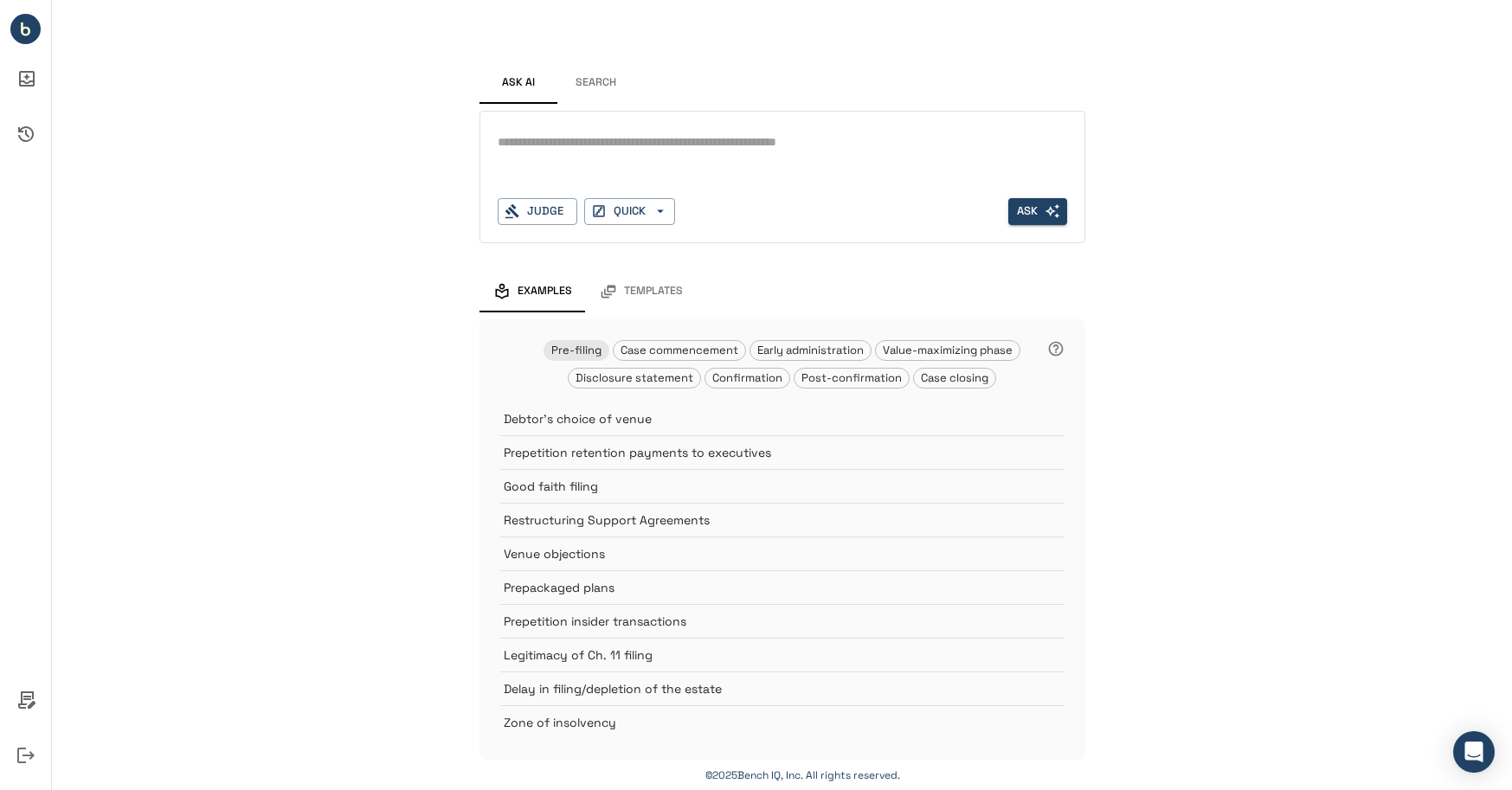
scroll to position [5, 0]
click at [537, 208] on div "Judge" at bounding box center [538, 207] width 80 height 27
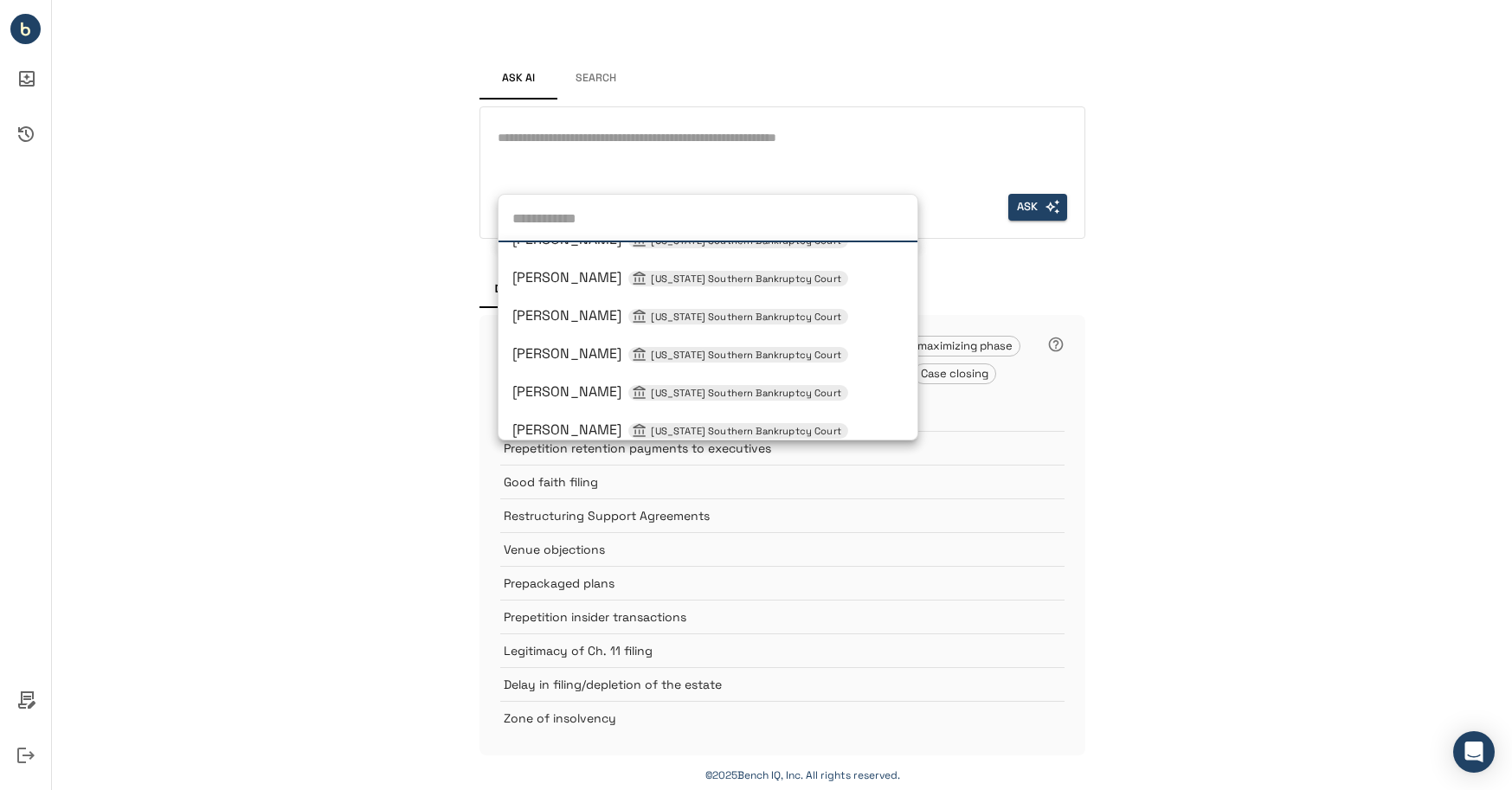
scroll to position [1142, 0]
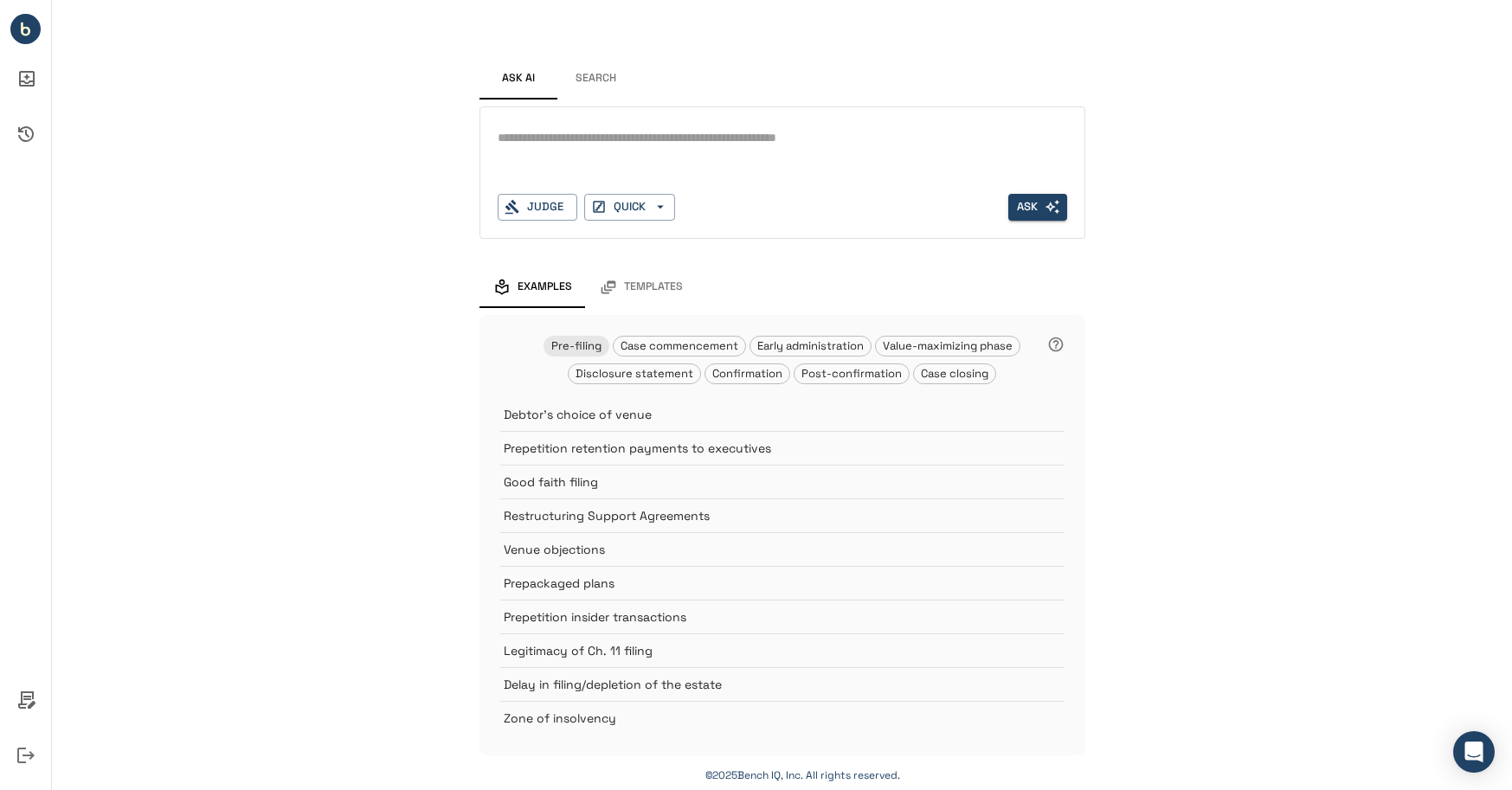
click at [424, 319] on div "Ask AI Search * Judge QUICK Ask Examples Templates Pre-filing Case commencement…" at bounding box center [782, 393] width 1460 height 795
click at [582, 77] on button "Search" at bounding box center [596, 78] width 78 height 42
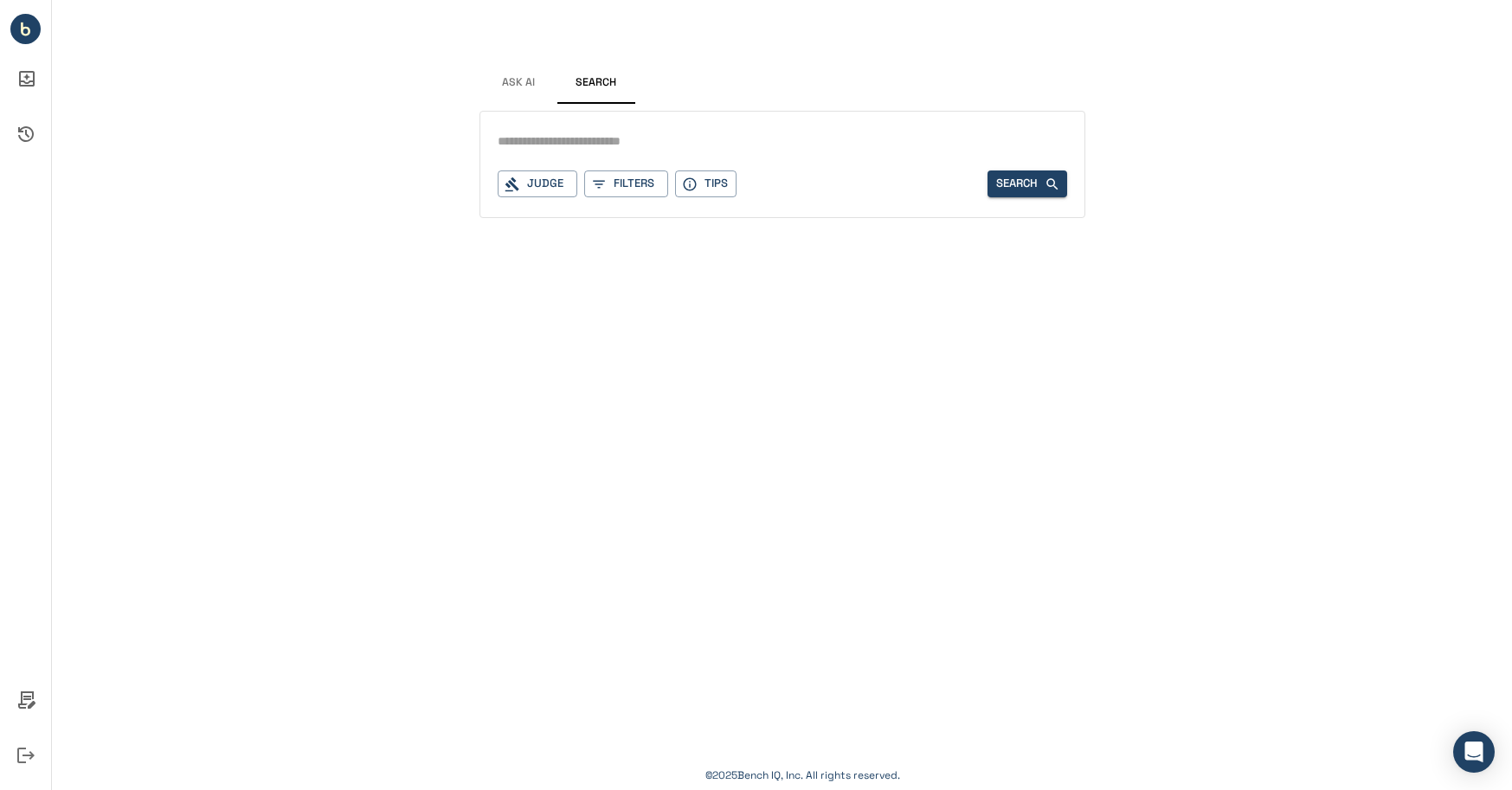
scroll to position [0, 0]
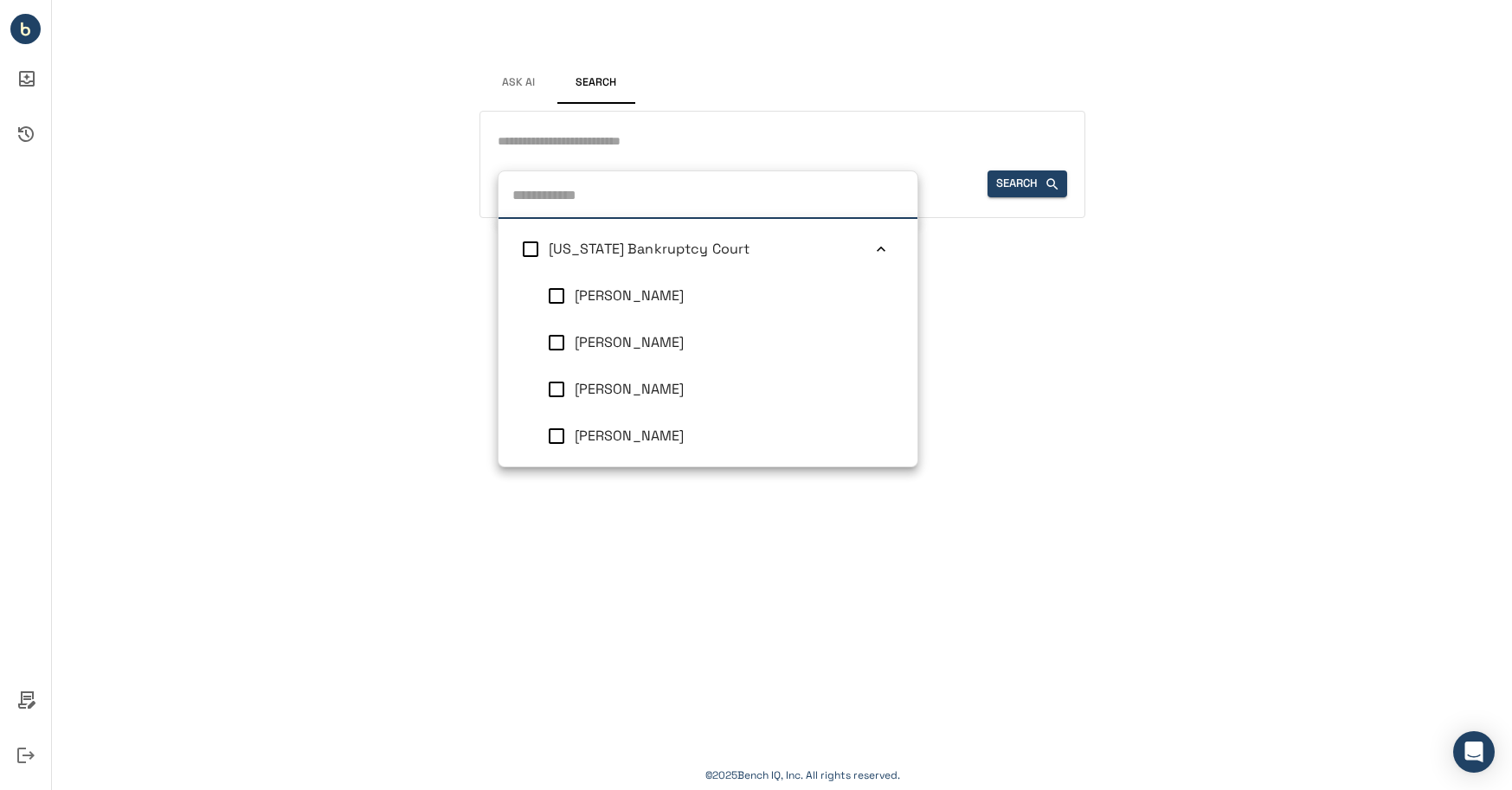
click at [550, 181] on div "Judge [US_STATE] Bankruptcy Court [PERSON_NAME] [PERSON_NAME] [PERSON_NAME] [PE…" at bounding box center [538, 183] width 80 height 27
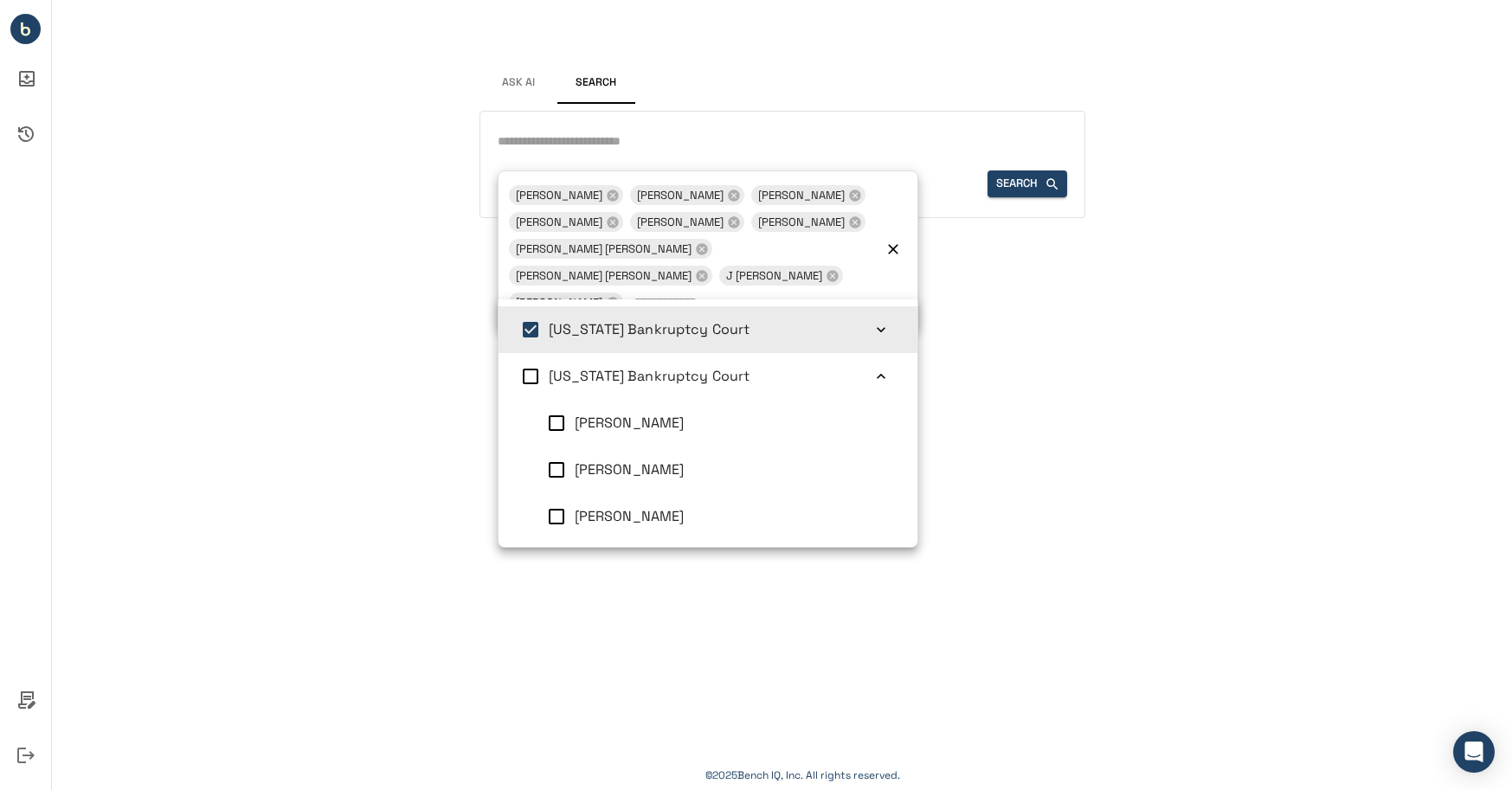
click at [970, 324] on div "Ask AI Search Judge 10 [PERSON_NAME] [PERSON_NAME] [PERSON_NAME] [PERSON_NAME] …" at bounding box center [782, 395] width 1460 height 790
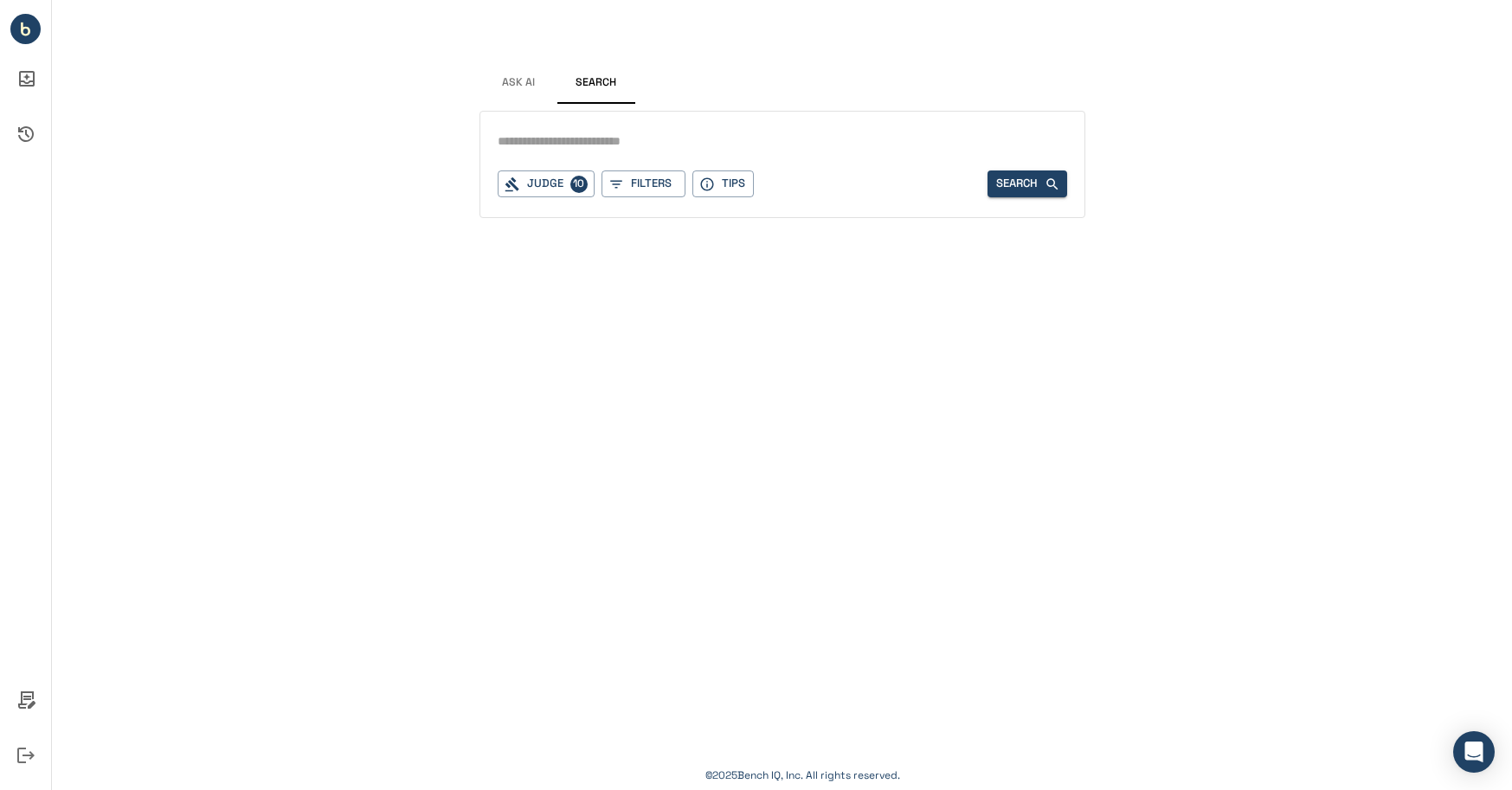
click at [649, 145] on input "text" at bounding box center [783, 141] width 569 height 25
type input "**********"
click at [997, 179] on button "Search" at bounding box center [1027, 183] width 80 height 27
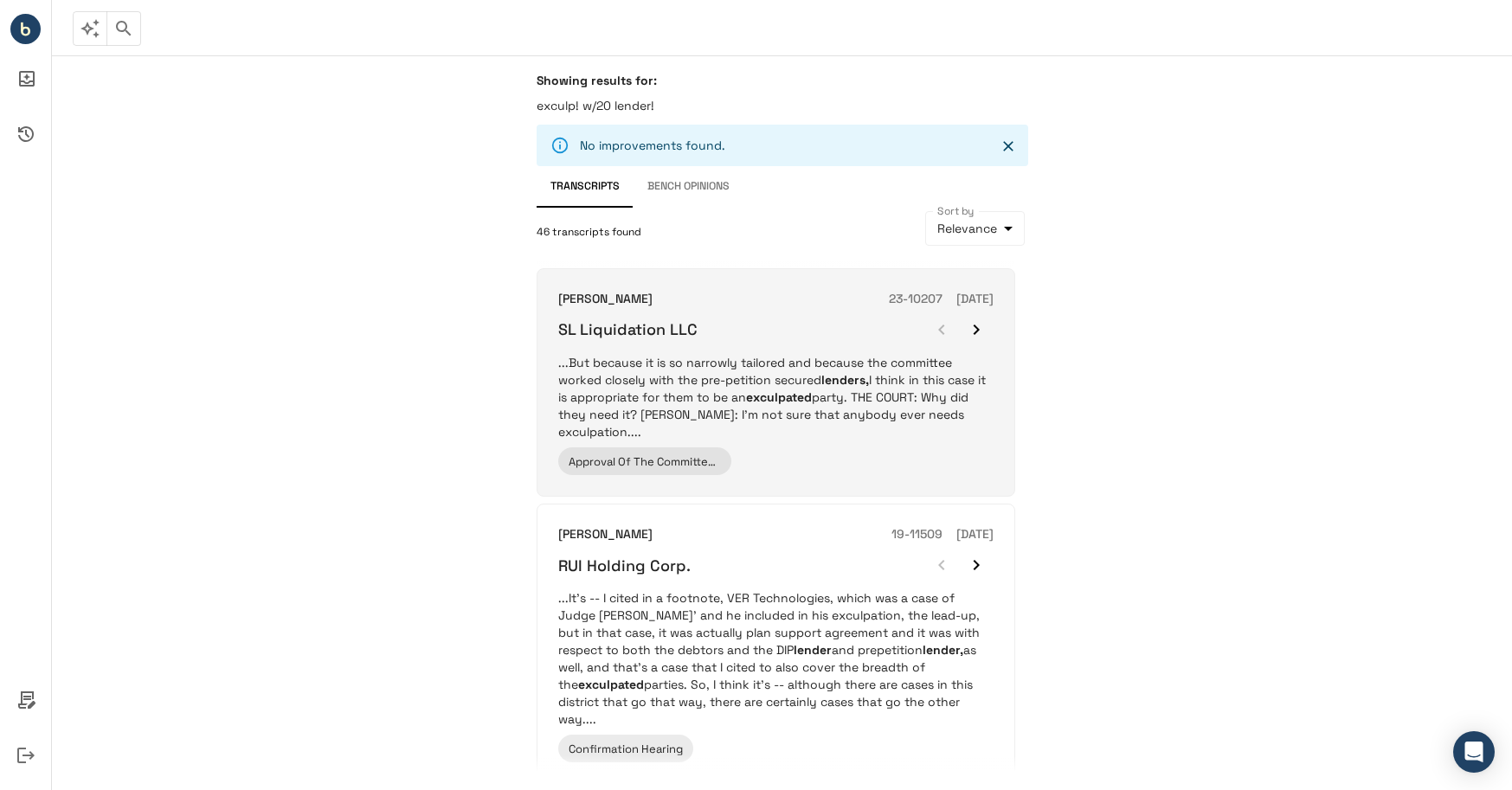
click at [713, 377] on p "...But because it is so narrowly tailored and because the committee worked clos…" at bounding box center [776, 396] width 435 height 87
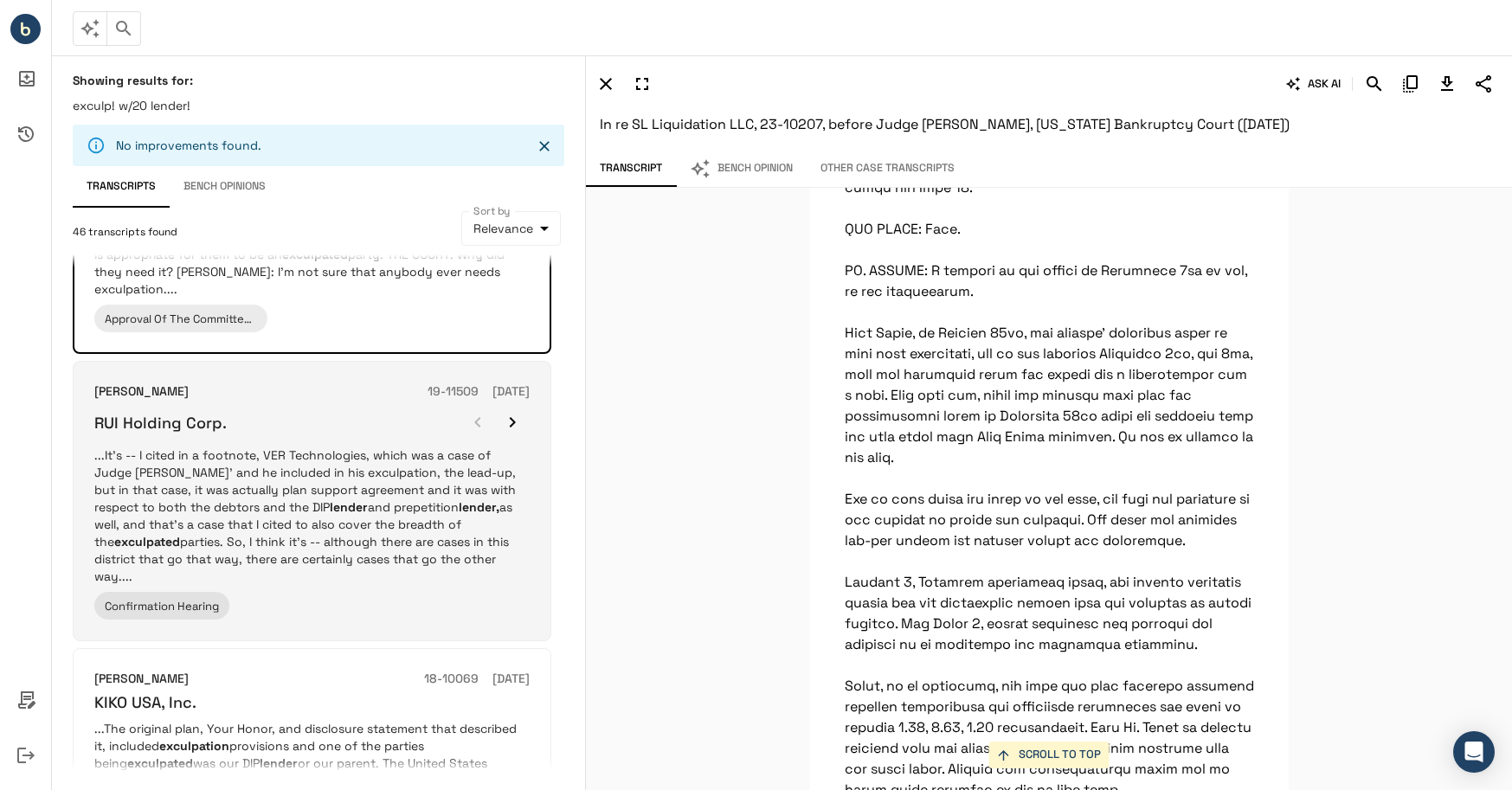
scroll to position [173, 0]
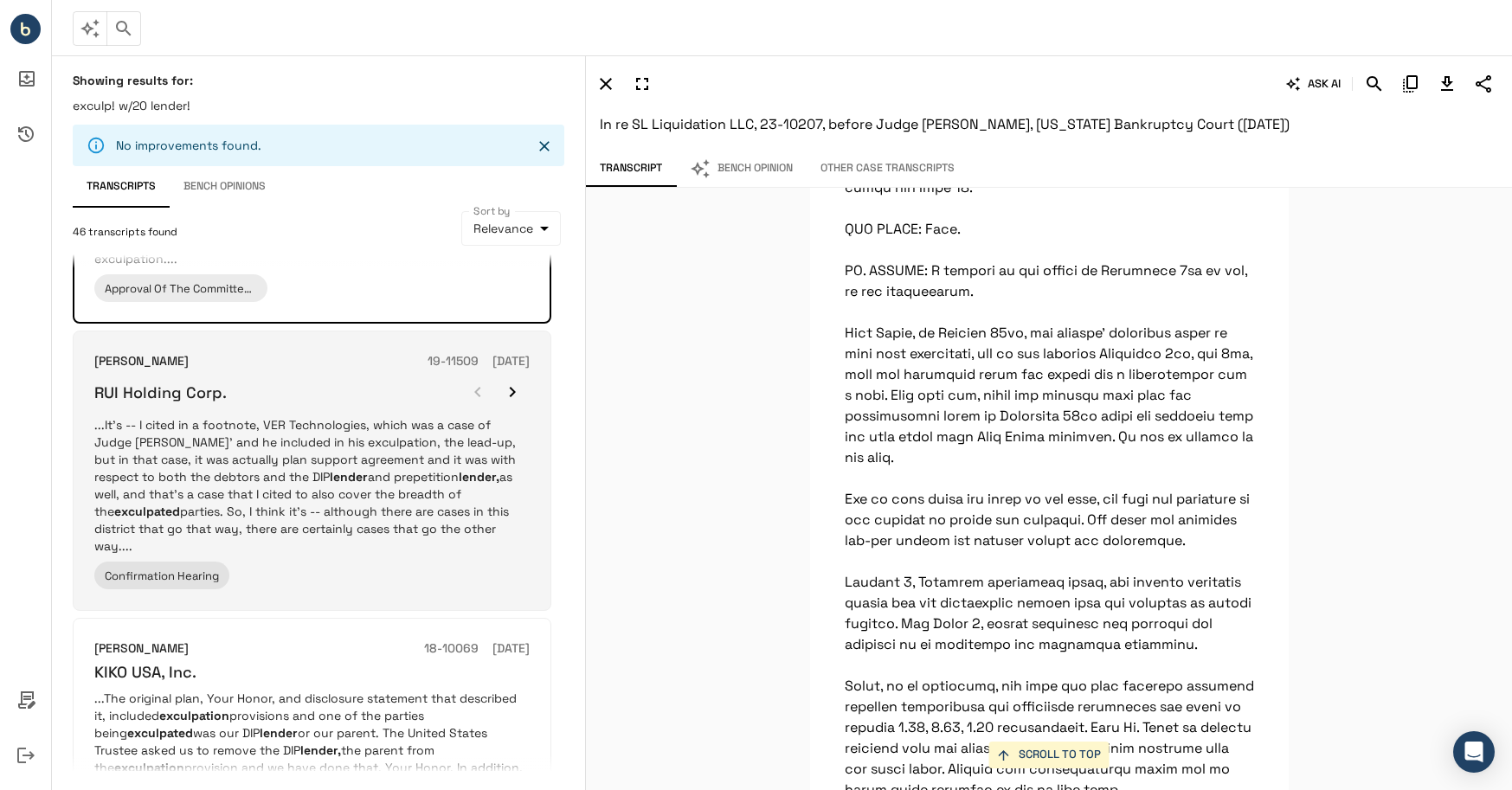
click at [265, 487] on p "...It's -- I cited in a footnote, VER Technologies, which was a case of Judge […" at bounding box center [312, 485] width 435 height 139
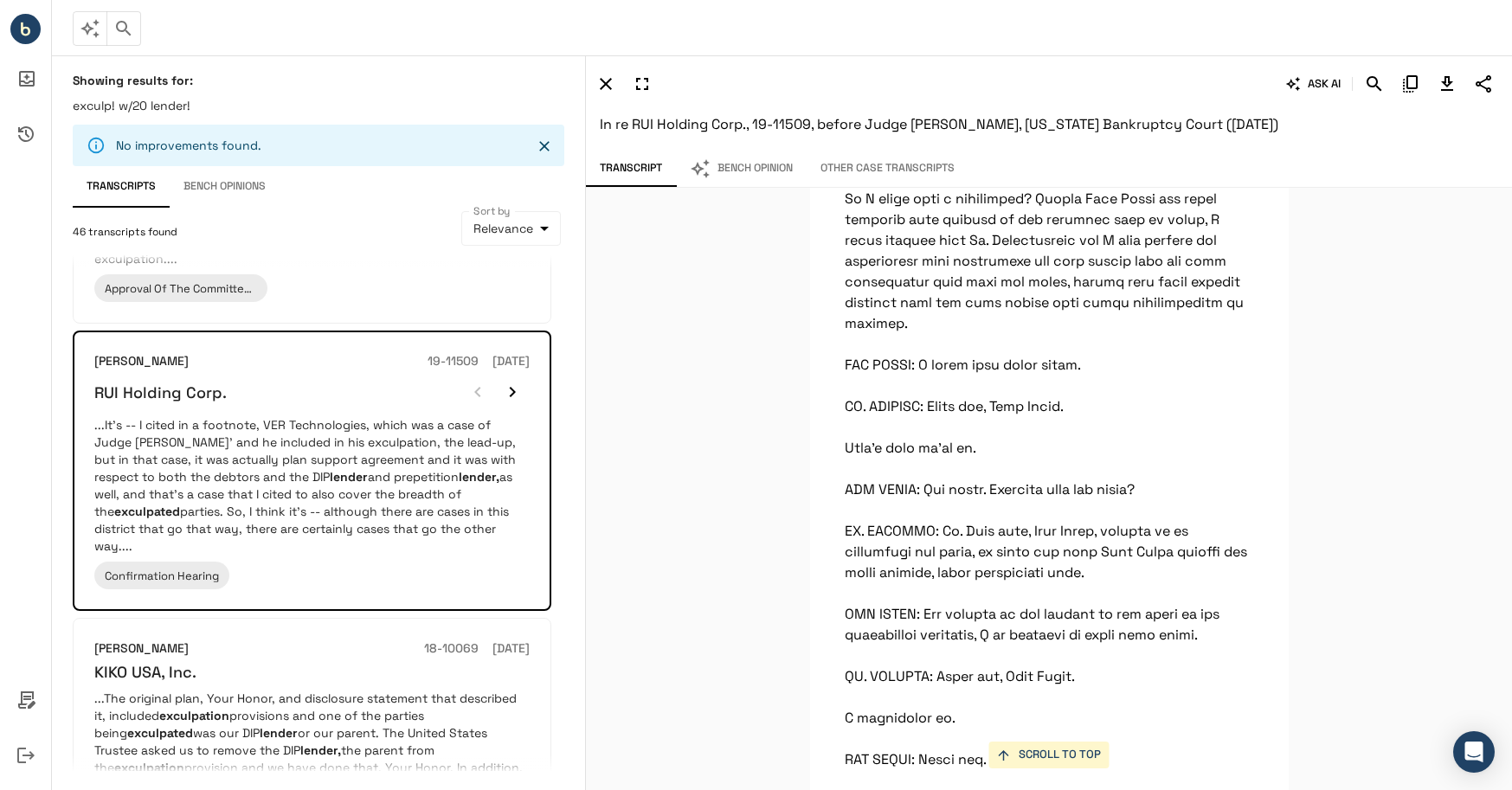
scroll to position [13191, 0]
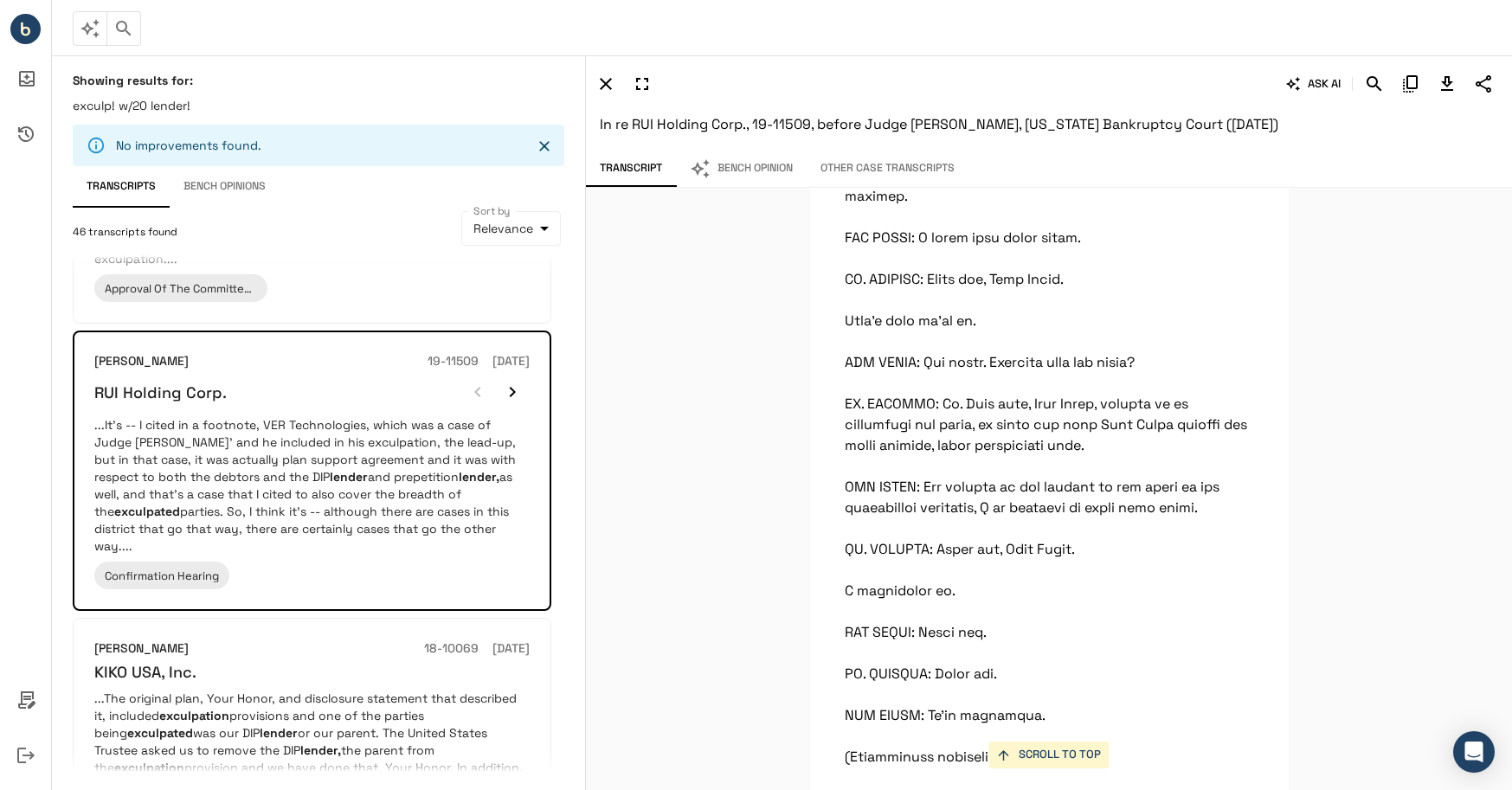
click at [28, 80] on icon "Ask AI Inbox" at bounding box center [26, 78] width 42 height 42
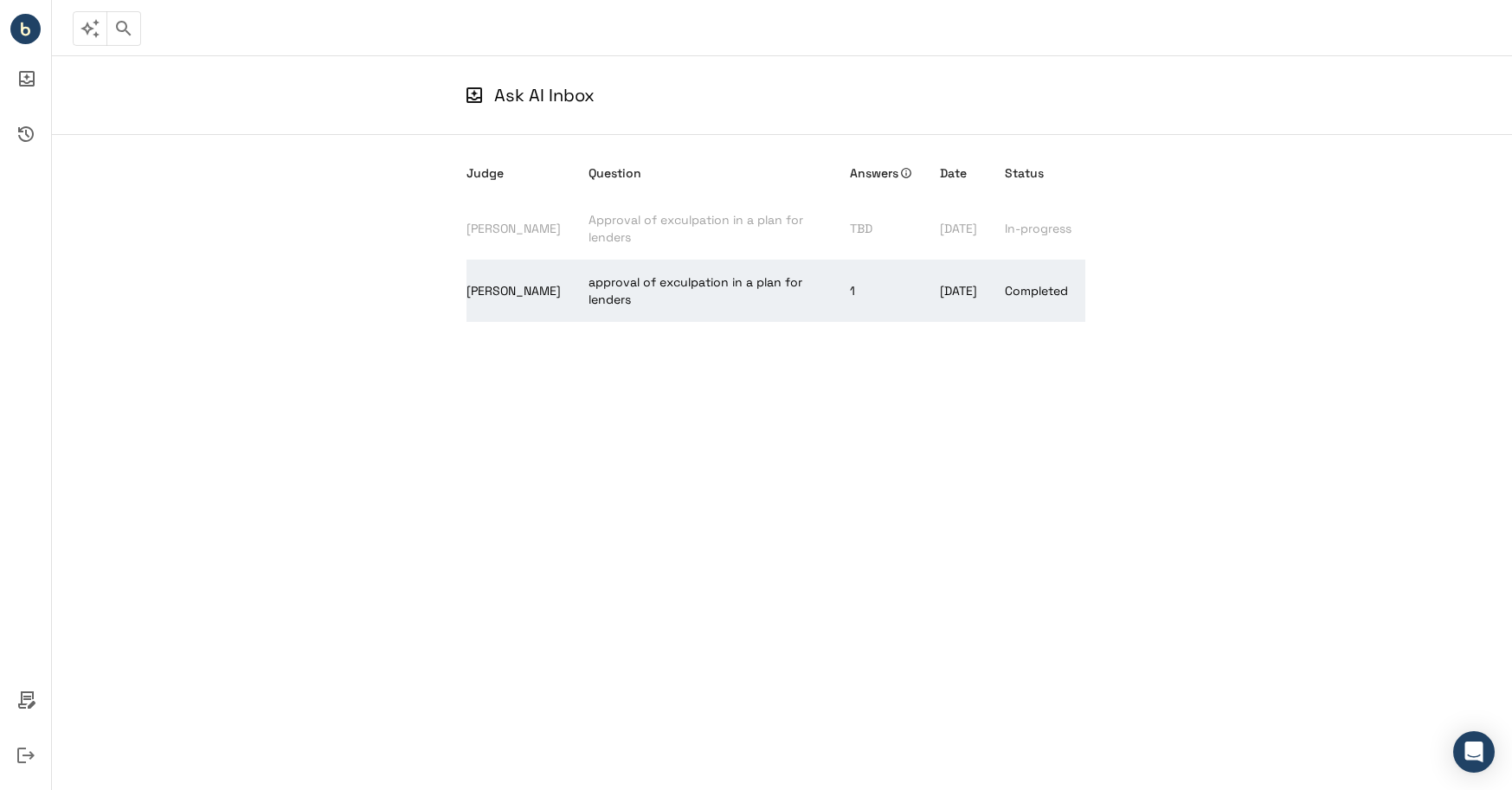
click at [737, 301] on td "approval of exculpation in a plan for lenders" at bounding box center [704, 290] width 261 height 62
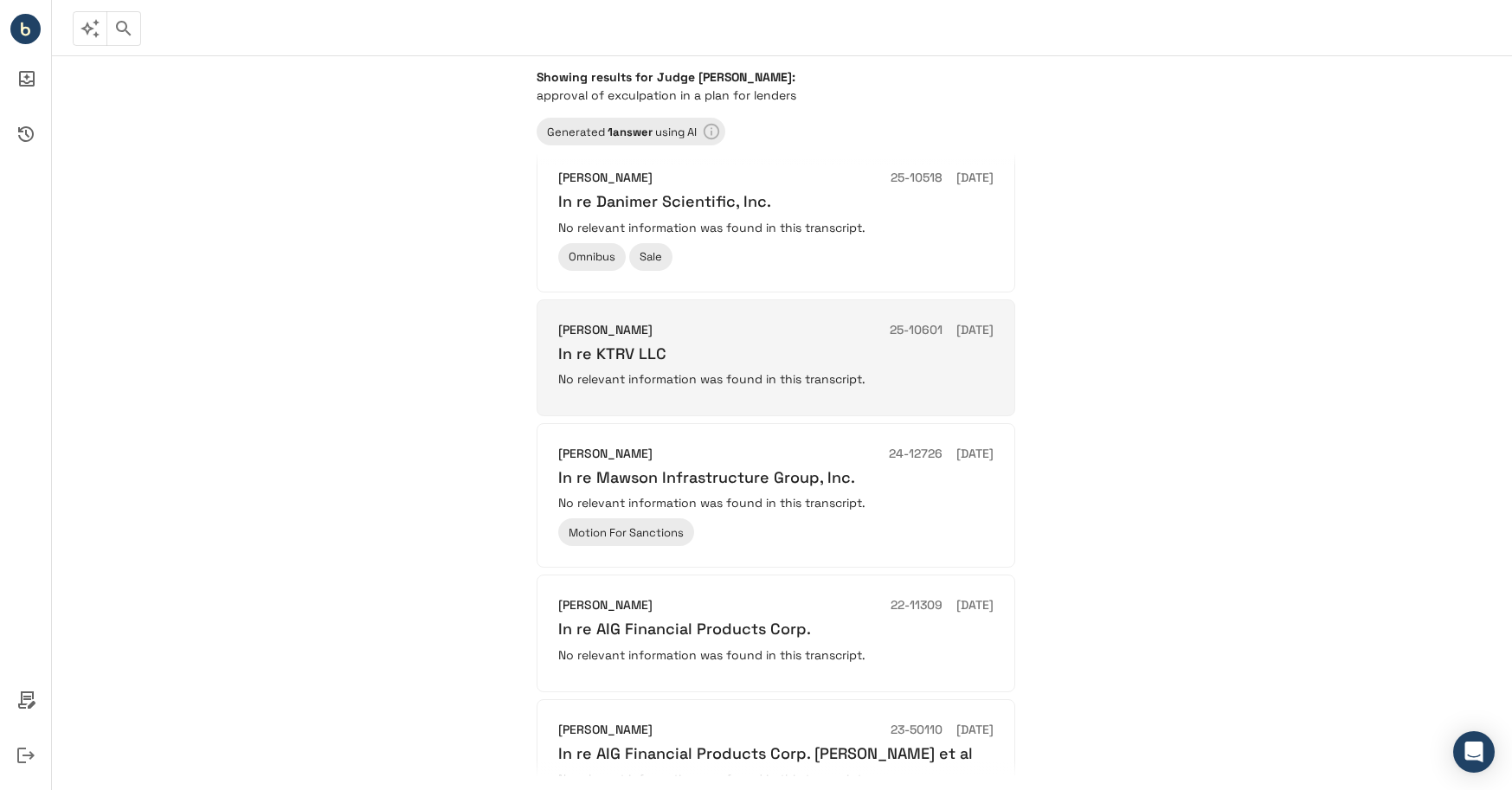
scroll to position [1043, 0]
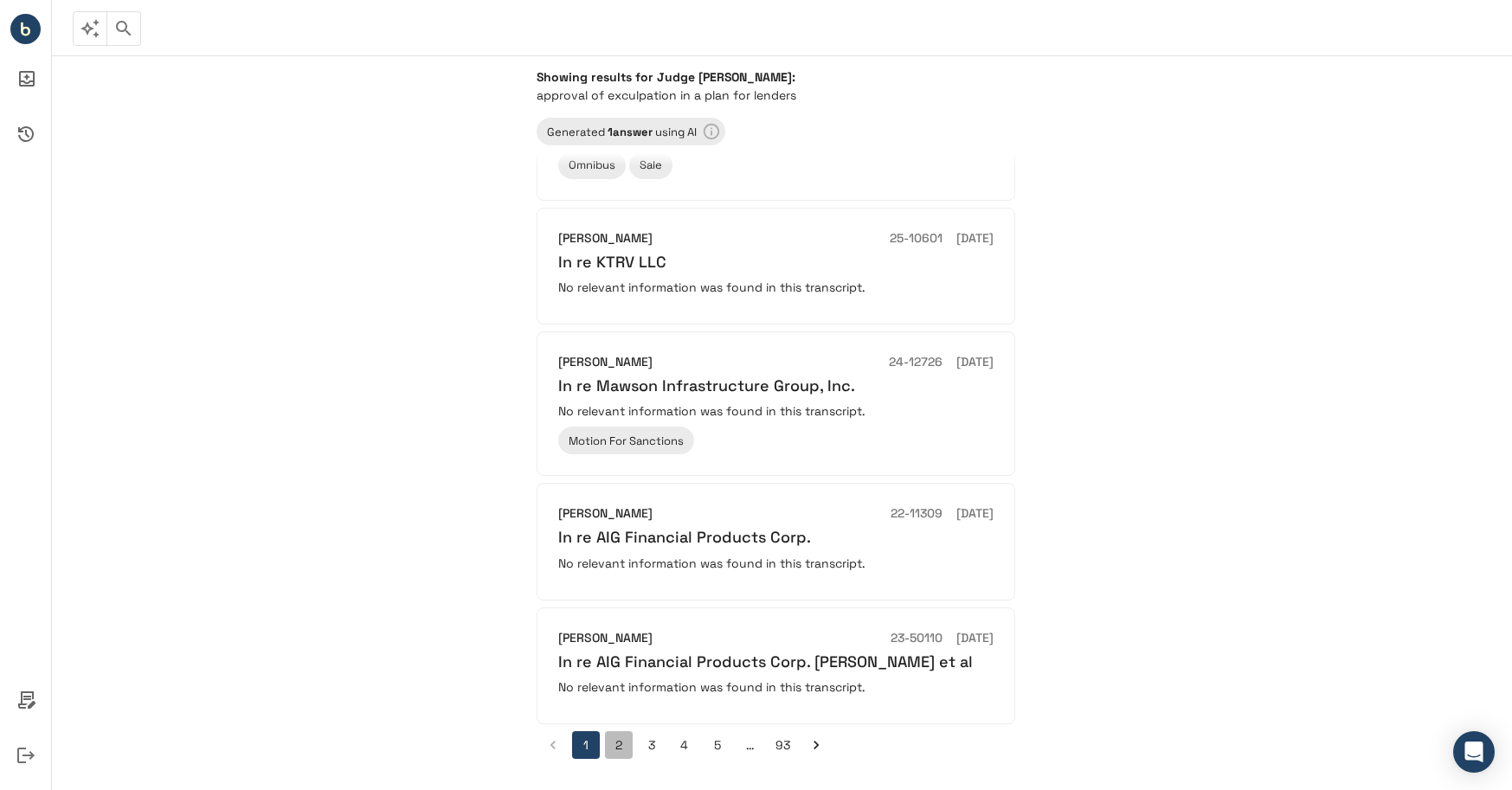
click at [618, 743] on button "2" at bounding box center [619, 745] width 28 height 28
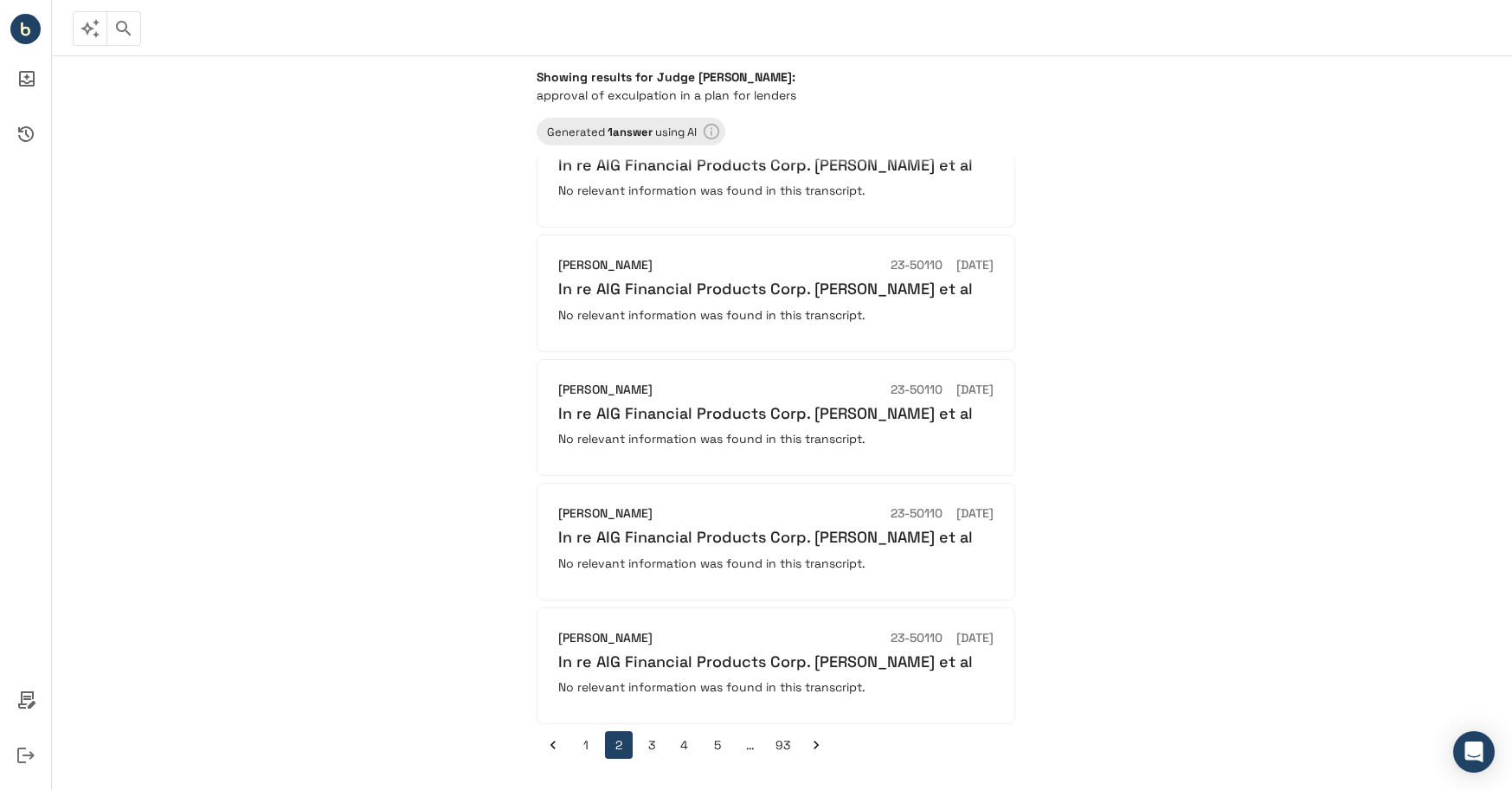
scroll to position [731, 0]
click at [649, 745] on button "3" at bounding box center [651, 745] width 28 height 28
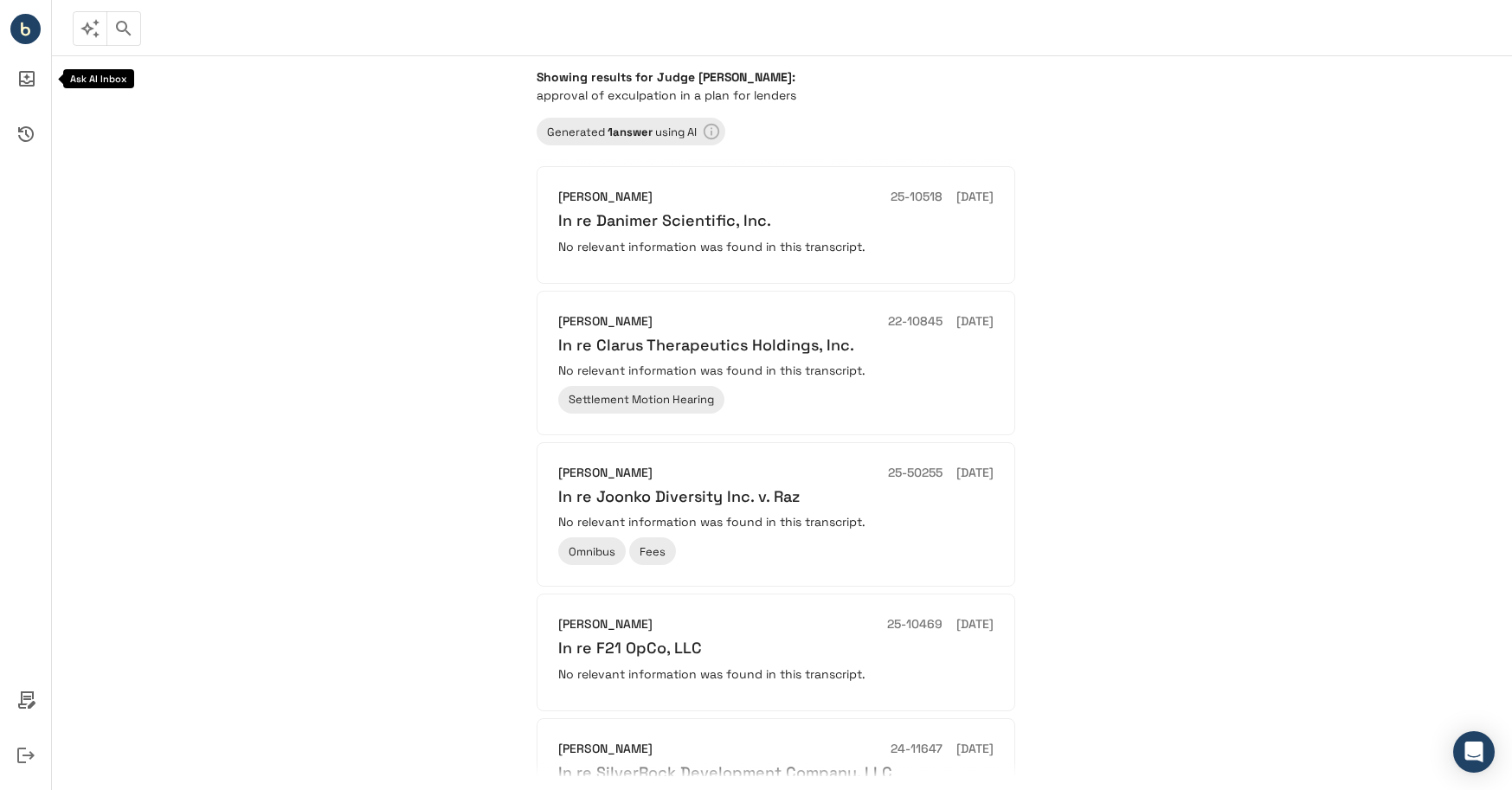
click at [20, 85] on icon "Ask AI Inbox" at bounding box center [26, 78] width 16 height 16
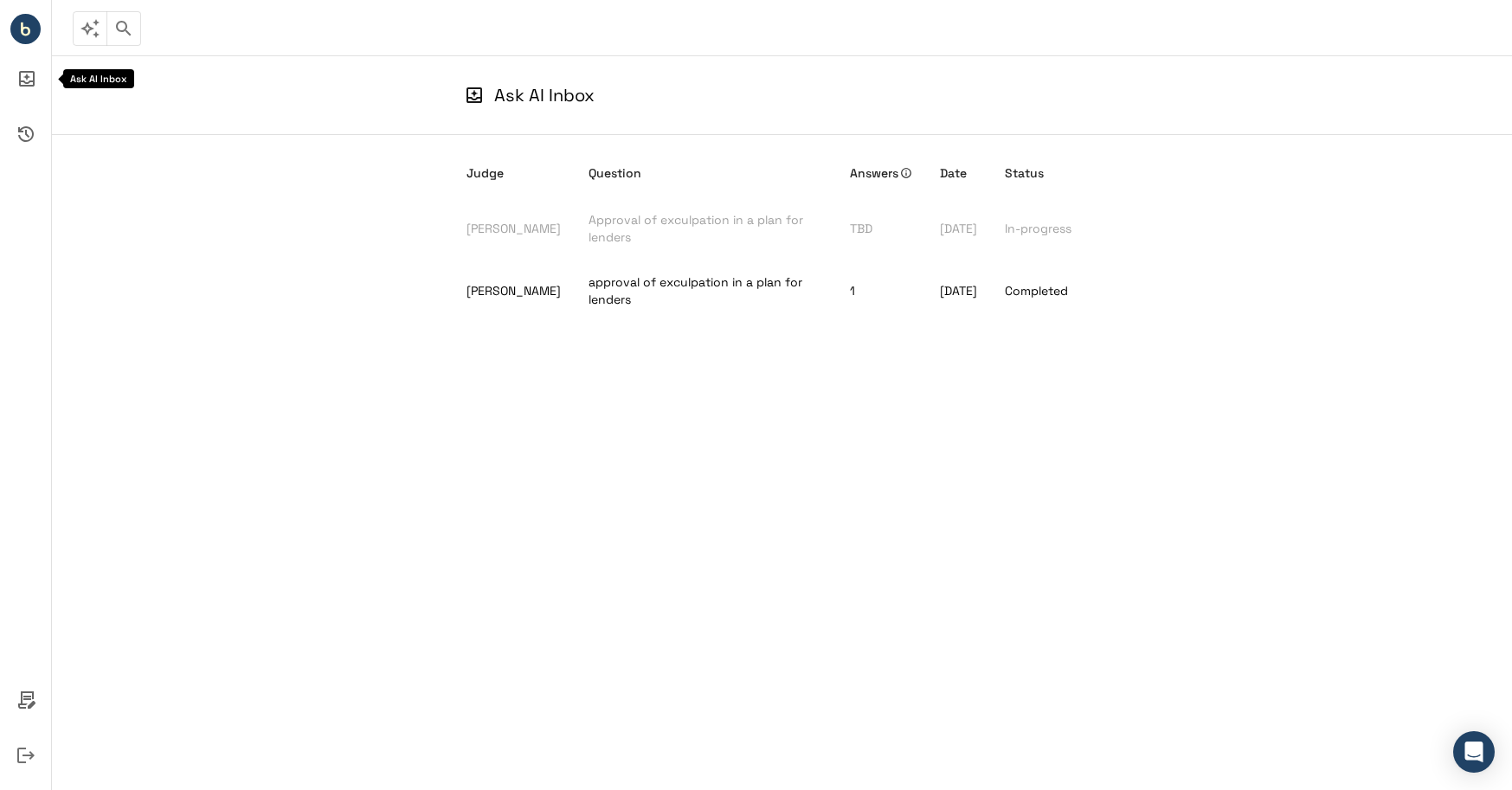
click at [31, 82] on icon "Ask AI Inbox" at bounding box center [26, 78] width 16 height 16
click at [31, 80] on icon "Ask AI Inbox" at bounding box center [26, 78] width 16 height 16
click at [23, 40] on circle "Bench IQ" at bounding box center [25, 29] width 31 height 31
